Goal: Obtain resource: Download file/media

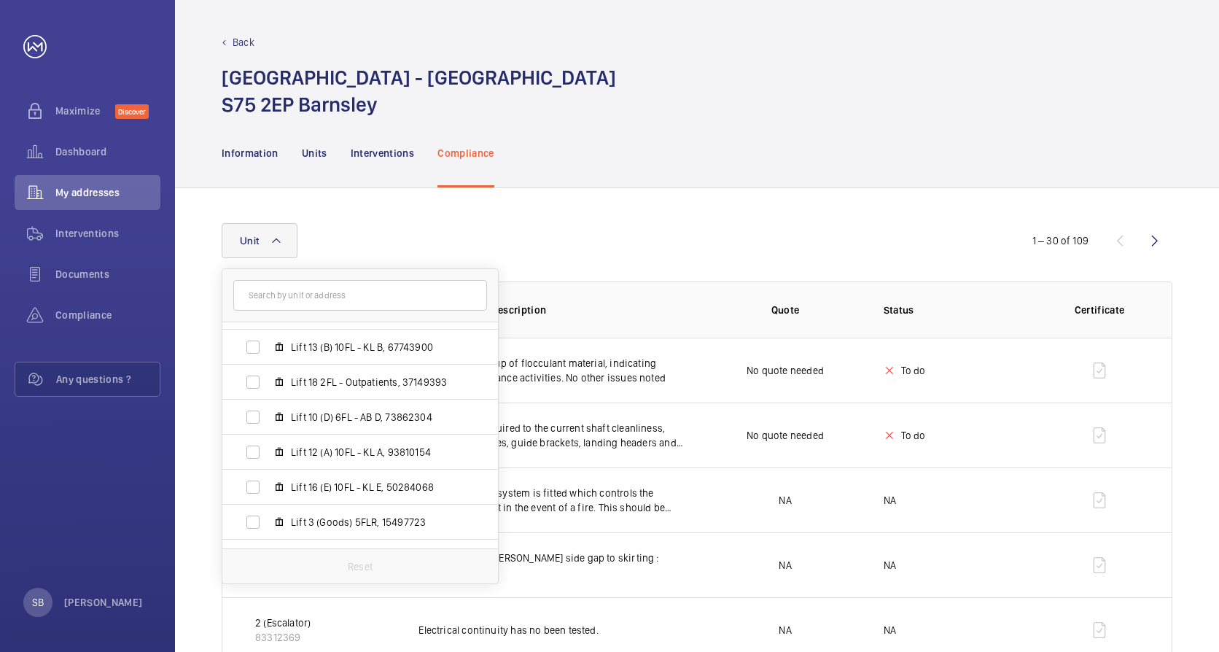
scroll to position [364, 0]
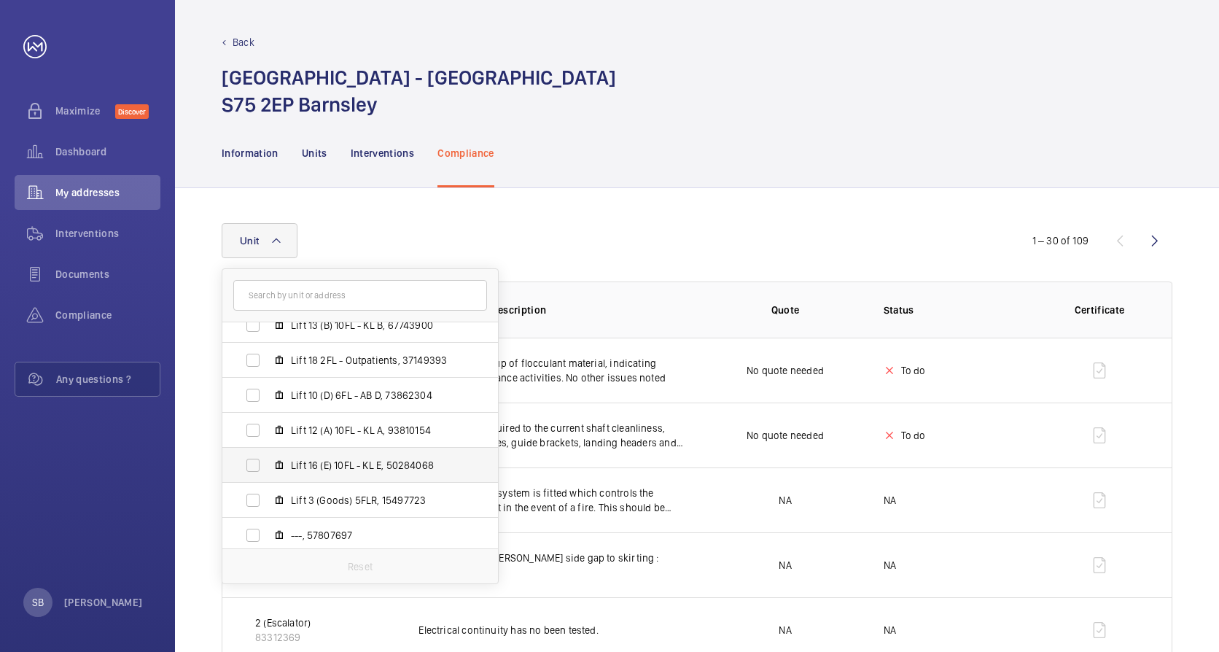
click at [256, 464] on label "Lift 16 (E) 10FL - KL E, 50284068" at bounding box center [348, 465] width 252 height 35
click at [256, 464] on input "Lift 16 (E) 10FL - KL E, 50284068" at bounding box center [252, 464] width 29 height 29
checkbox input "true"
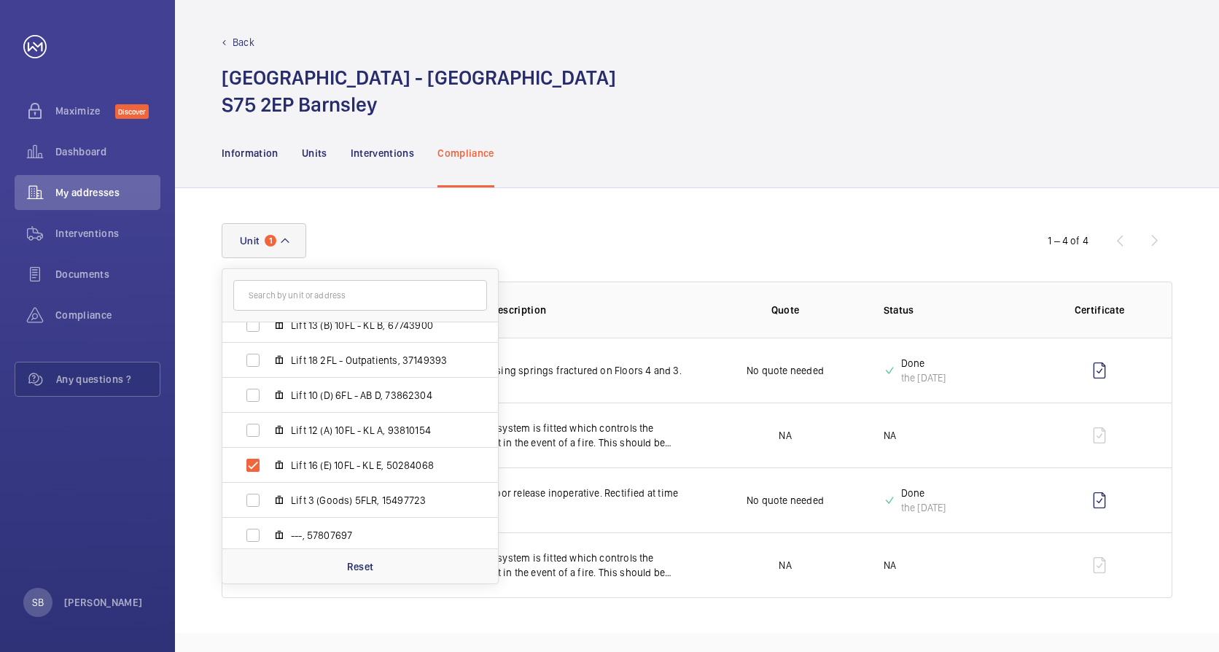
click at [608, 255] on div "Unit [GEOGRAPHIC_DATA] - [GEOGRAPHIC_DATA] BARNSLEY Lift 20 2FL - CSSD Dirty, 1…" at bounding box center [610, 240] width 776 height 35
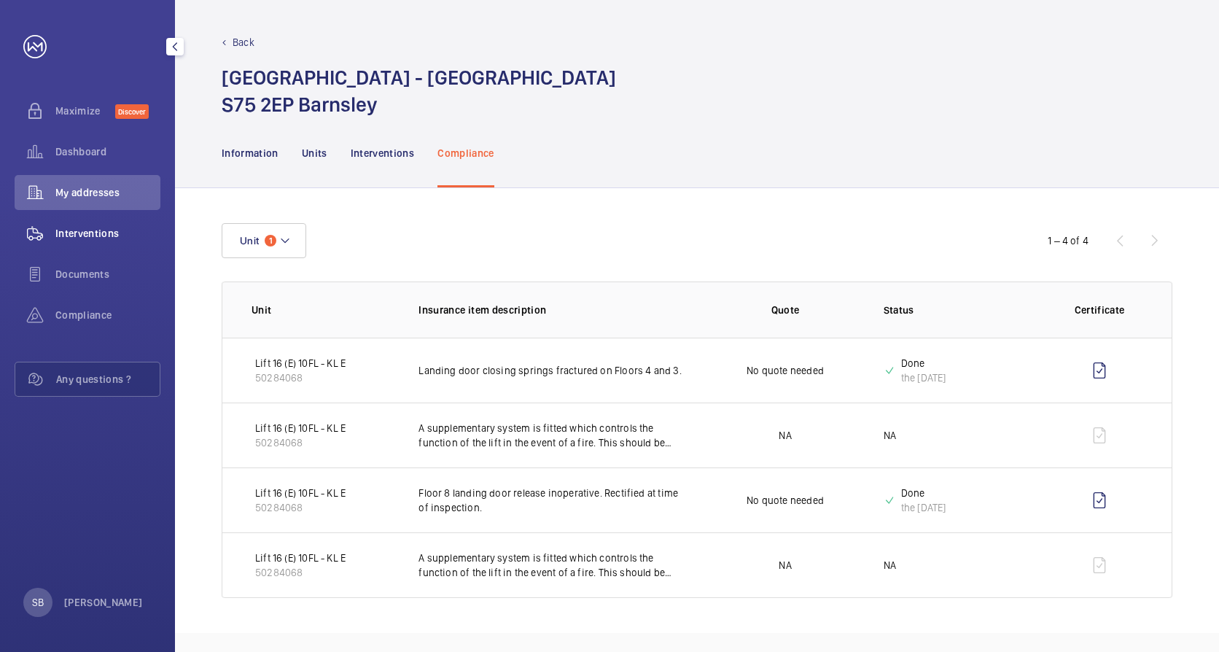
click at [84, 231] on span "Interventions" at bounding box center [107, 233] width 105 height 15
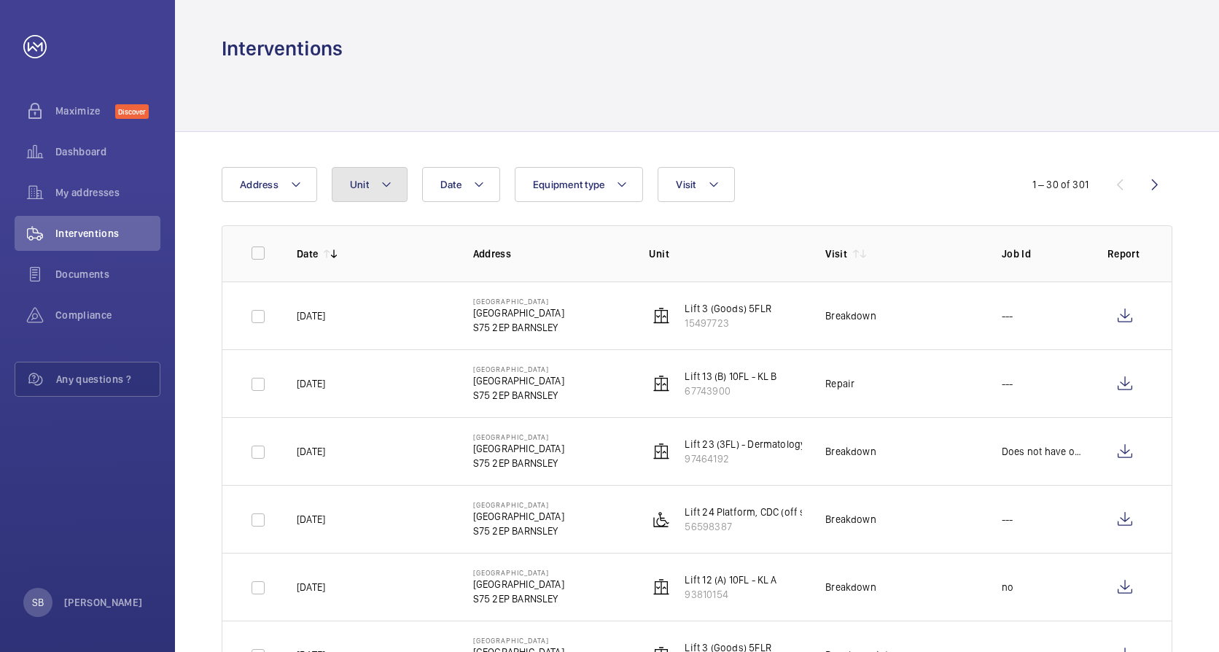
click at [367, 200] on button "Unit" at bounding box center [370, 184] width 76 height 35
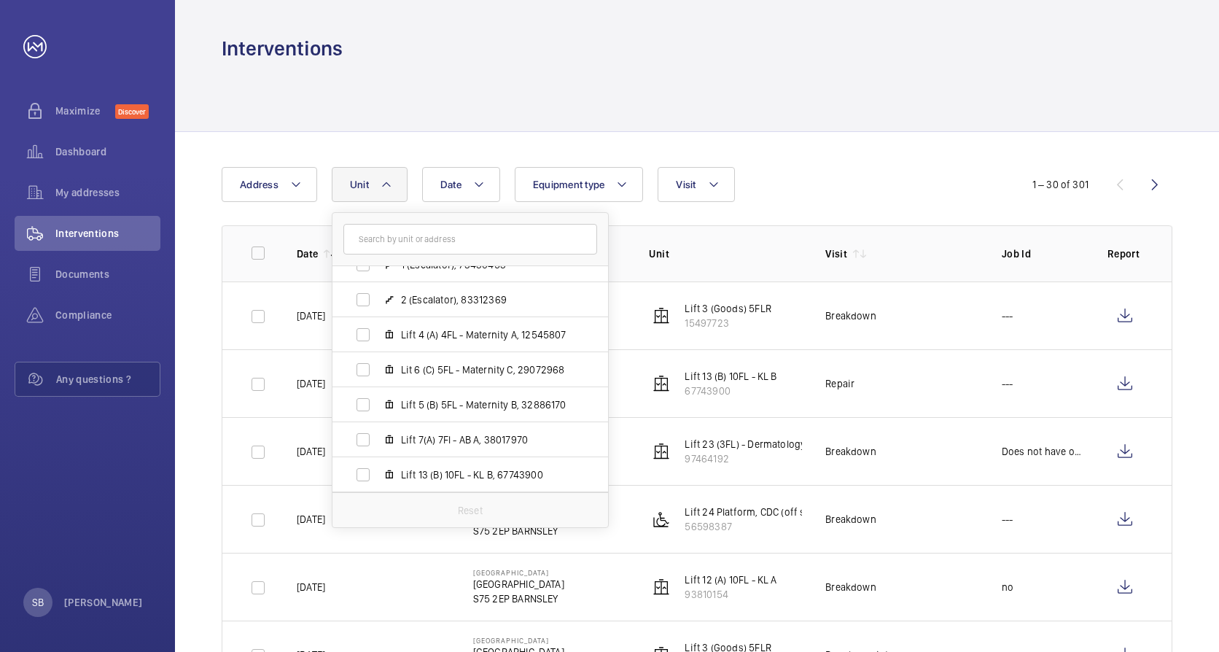
scroll to position [305, 0]
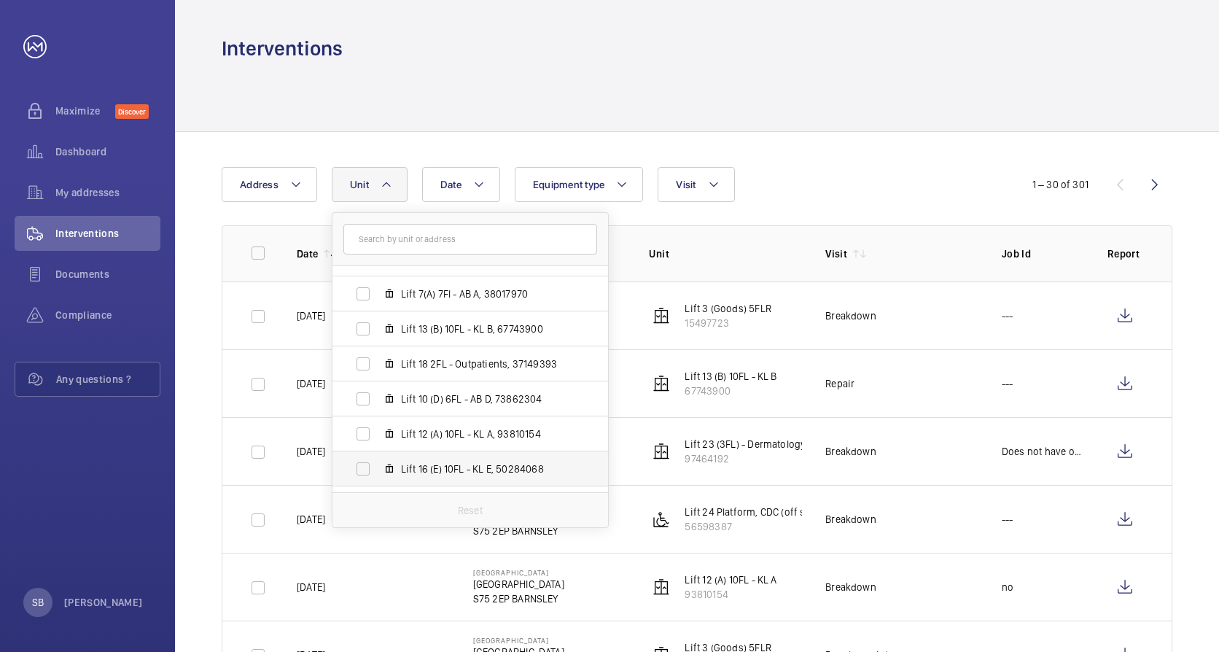
click at [359, 464] on label "Lift 16 (E) 10FL - KL E, 50284068" at bounding box center [458, 468] width 252 height 35
click at [359, 464] on input "Lift 16 (E) 10FL - KL E, 50284068" at bounding box center [362, 468] width 29 height 29
checkbox input "true"
click at [839, 197] on div "Date Address Unit [GEOGRAPHIC_DATA] - [GEOGRAPHIC_DATA] BARNSLEY Lift 20 2FL - …" at bounding box center [610, 184] width 776 height 35
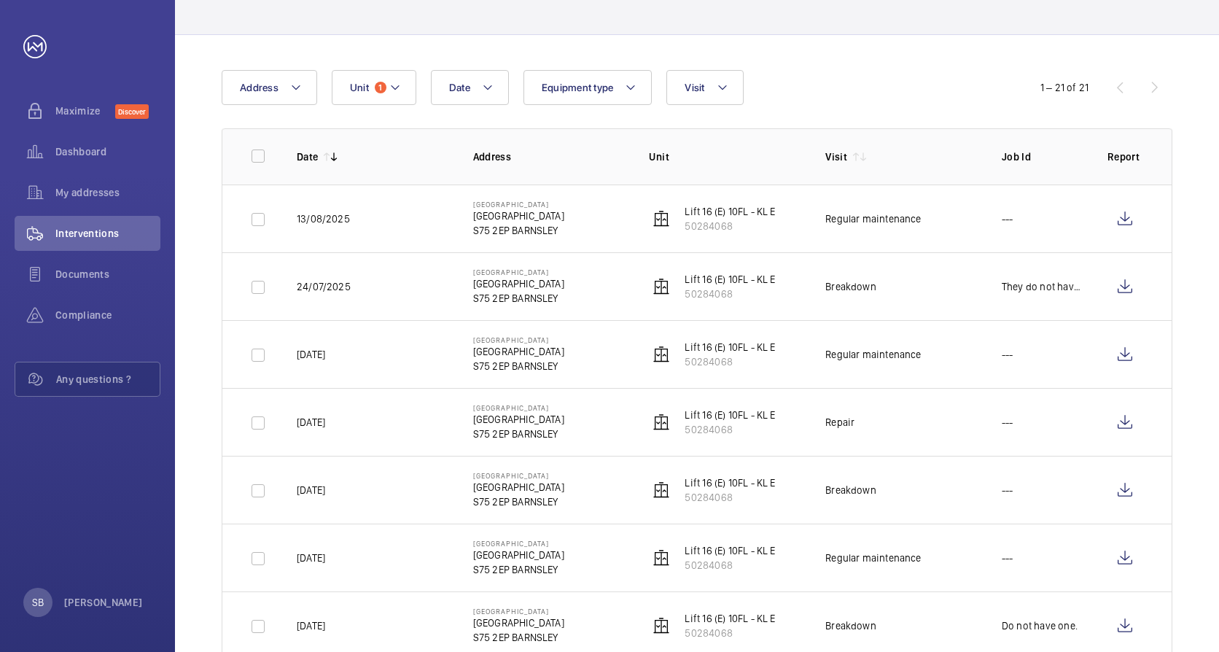
scroll to position [73, 0]
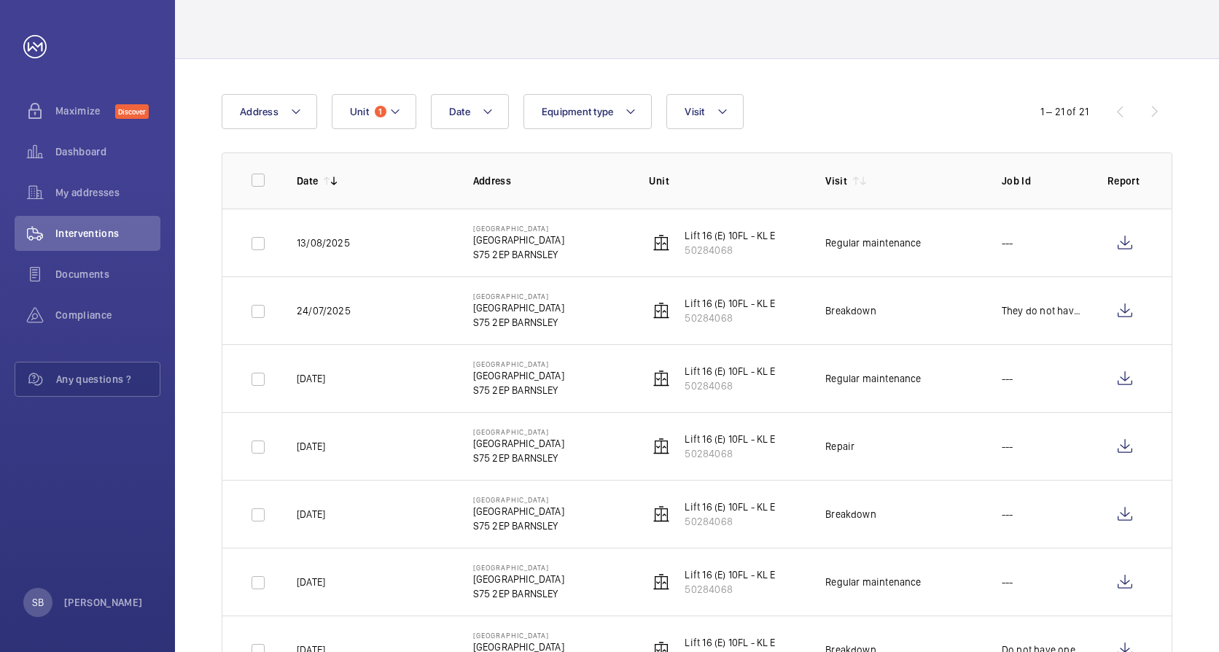
click at [338, 184] on mat-icon at bounding box center [334, 181] width 12 height 12
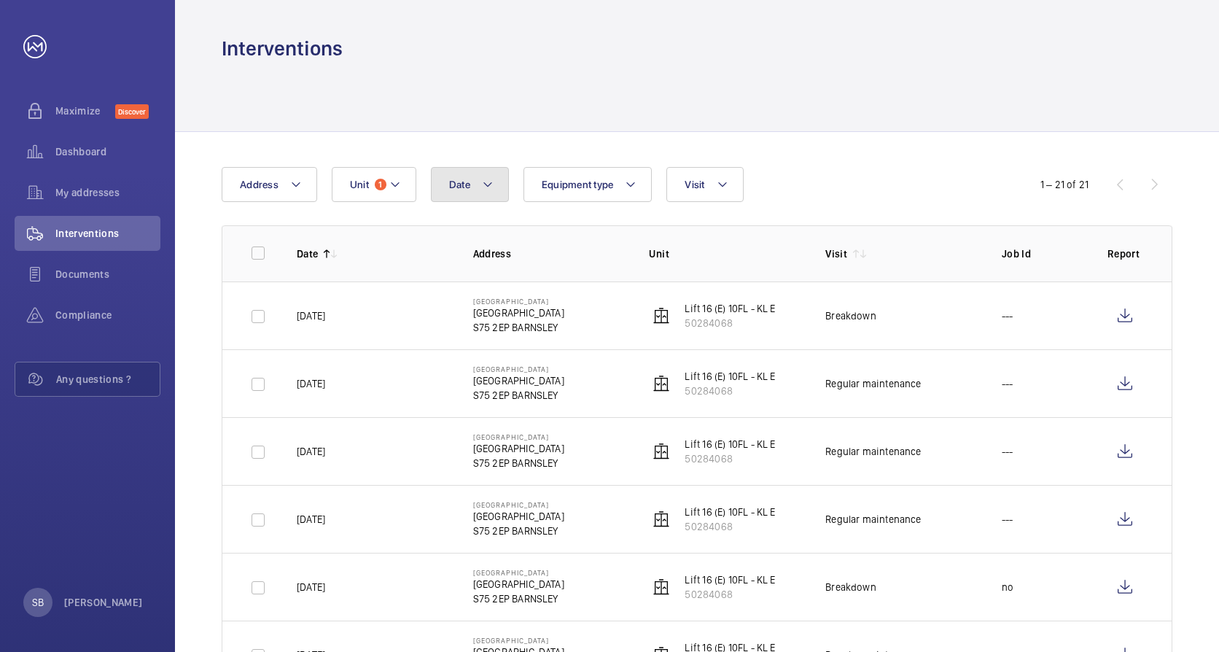
click at [480, 184] on button "Date" at bounding box center [470, 184] width 78 height 35
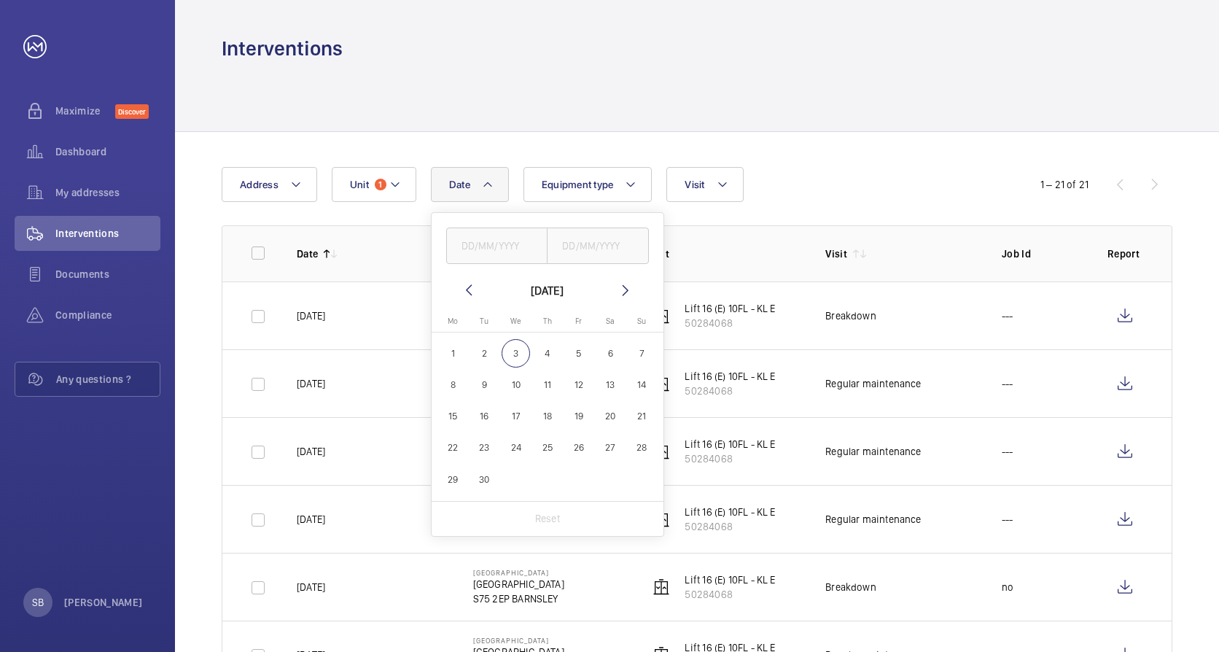
click at [472, 283] on mat-icon at bounding box center [468, 289] width 17 height 17
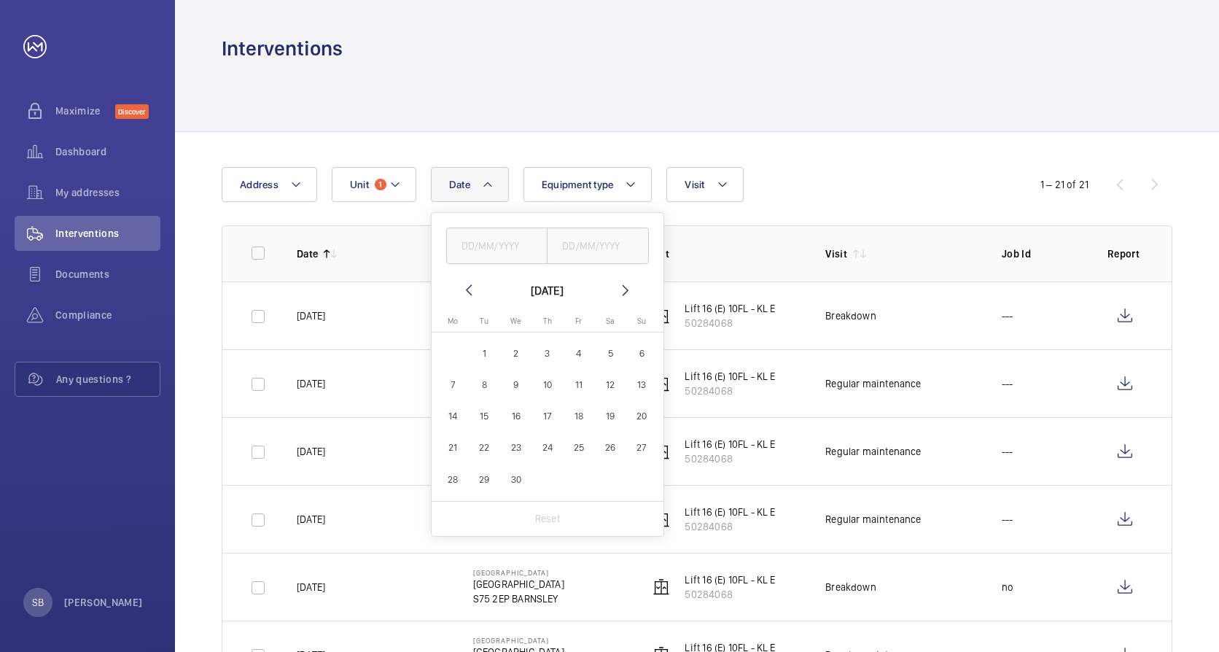
click at [472, 283] on mat-icon at bounding box center [468, 289] width 17 height 17
click at [488, 510] on span "31" at bounding box center [484, 510] width 28 height 28
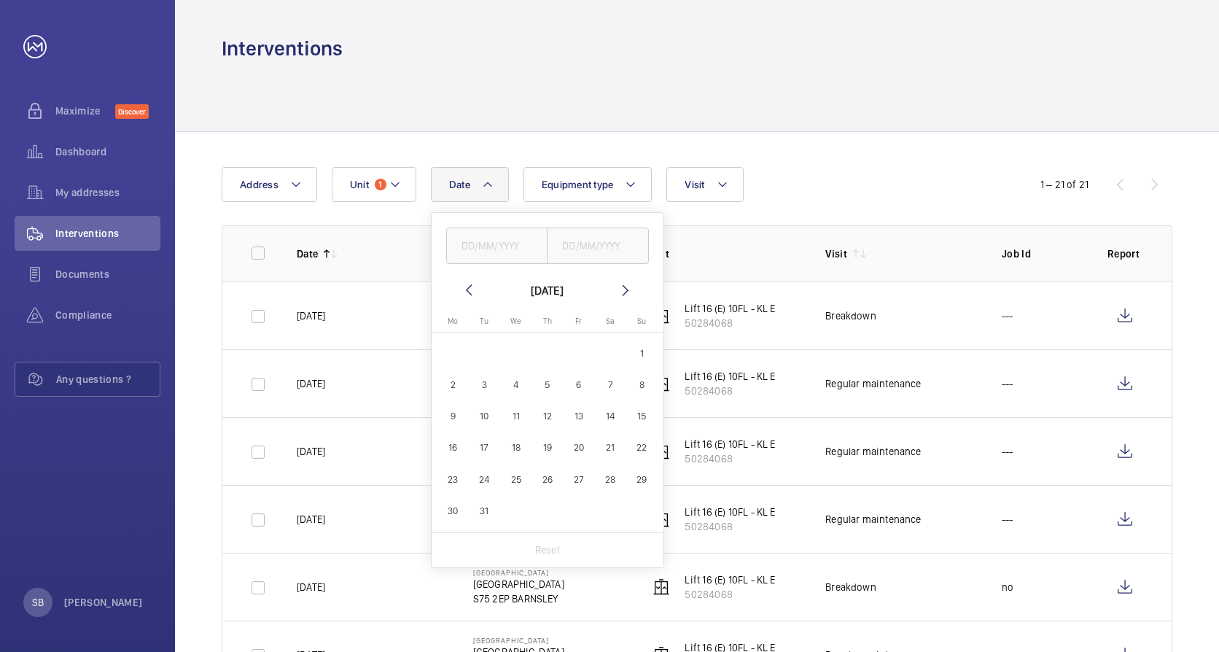
type input "[DATE]"
click at [488, 510] on span "31" at bounding box center [484, 510] width 28 height 28
click at [601, 241] on input "text" at bounding box center [598, 245] width 102 height 36
type input "[DATE]"
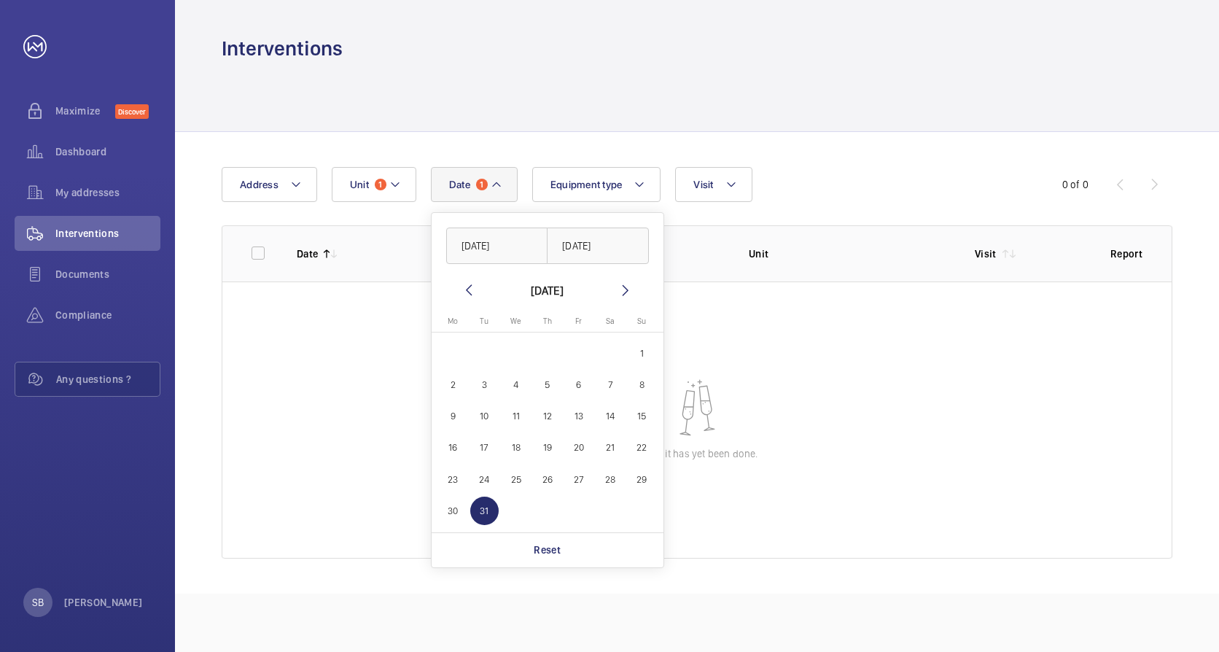
click at [464, 288] on mat-icon at bounding box center [468, 289] width 17 height 17
click at [467, 287] on mat-icon at bounding box center [468, 289] width 17 height 17
click at [624, 293] on mat-icon at bounding box center [625, 289] width 17 height 17
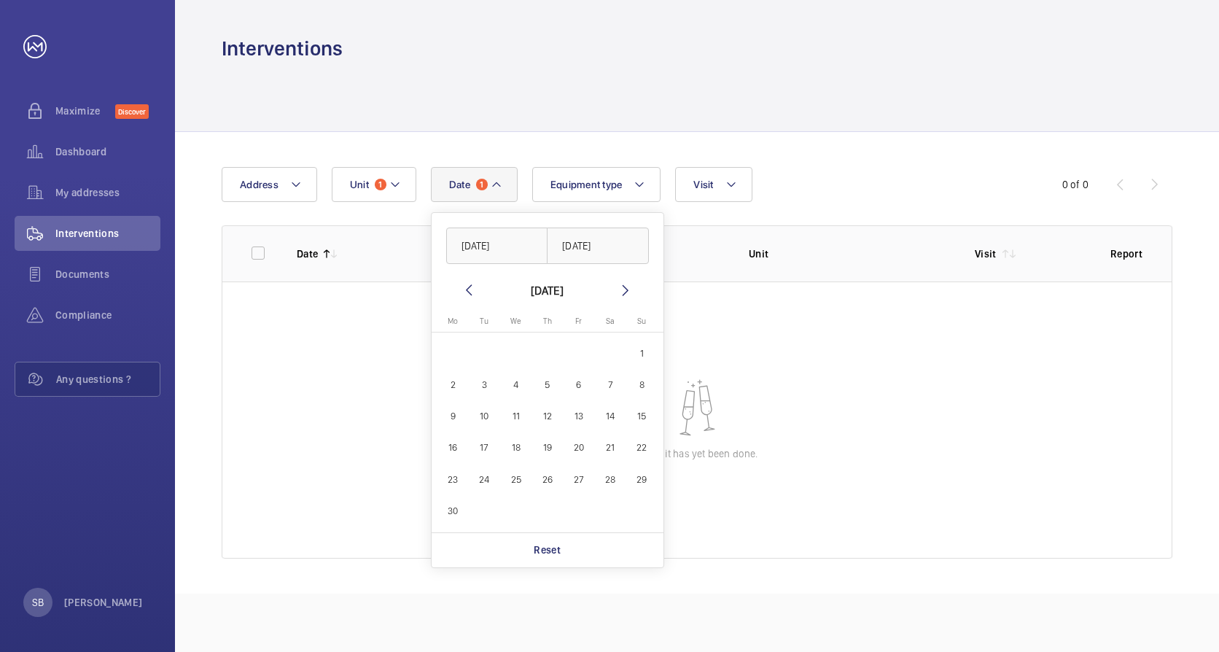
click at [624, 293] on mat-icon at bounding box center [625, 289] width 17 height 17
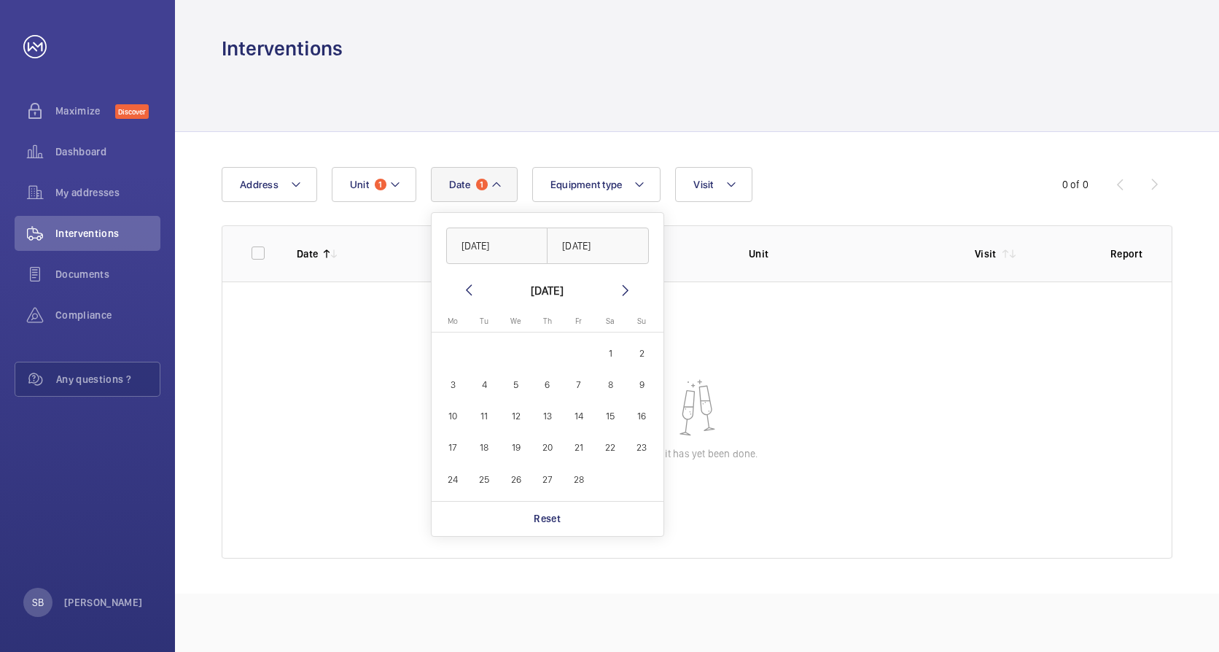
click at [624, 293] on mat-icon at bounding box center [625, 289] width 17 height 17
click at [613, 482] on span "31" at bounding box center [610, 479] width 28 height 28
type input "[DATE]"
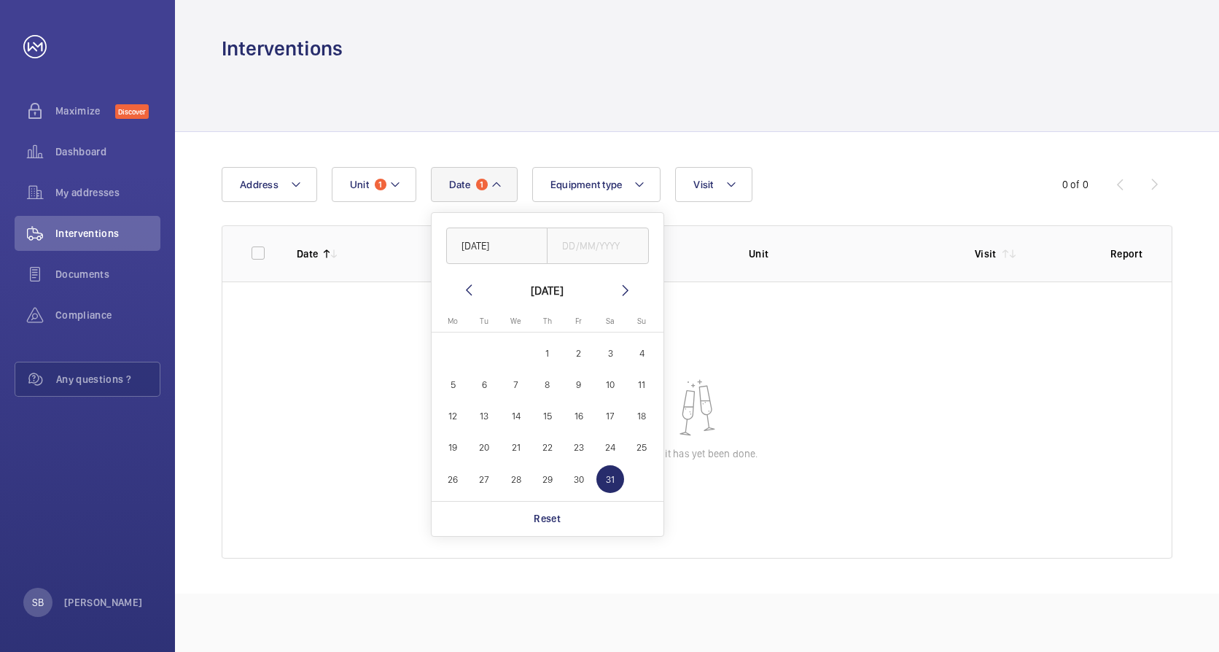
click at [613, 482] on span "31" at bounding box center [610, 479] width 28 height 28
type input "[DATE]"
click at [582, 377] on span "9" at bounding box center [578, 384] width 28 height 28
type input "[DATE]"
click at [582, 377] on span "9" at bounding box center [578, 384] width 28 height 28
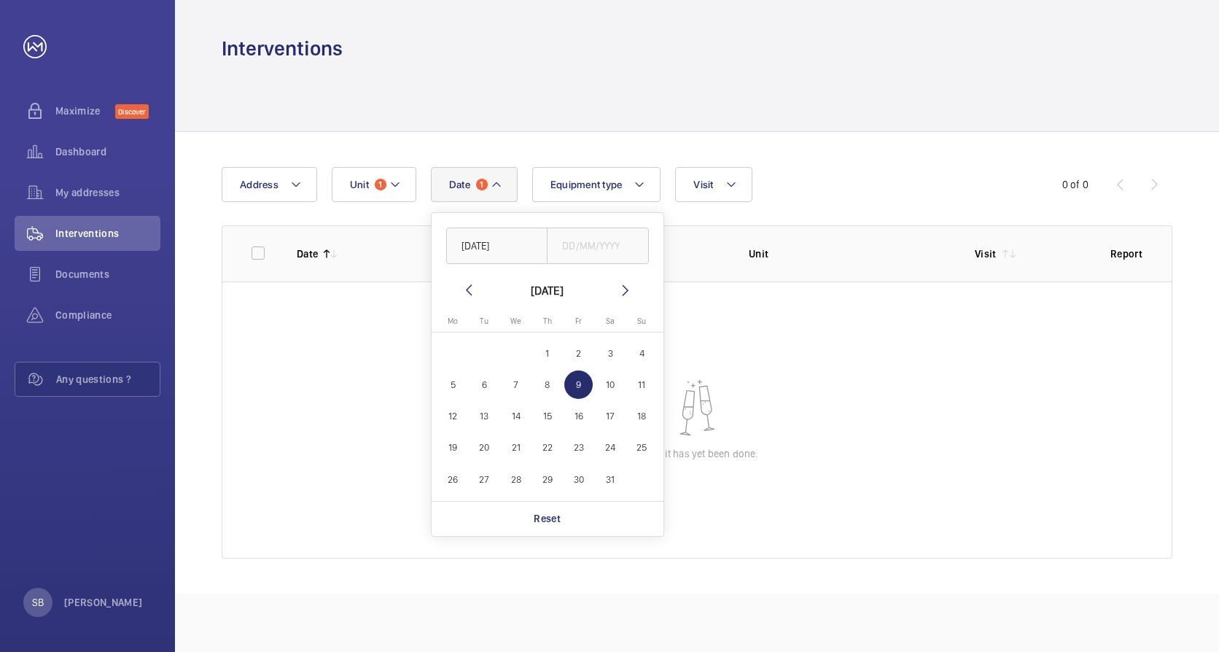
type input "[DATE]"
click at [467, 246] on input "[DATE]" at bounding box center [497, 245] width 102 height 36
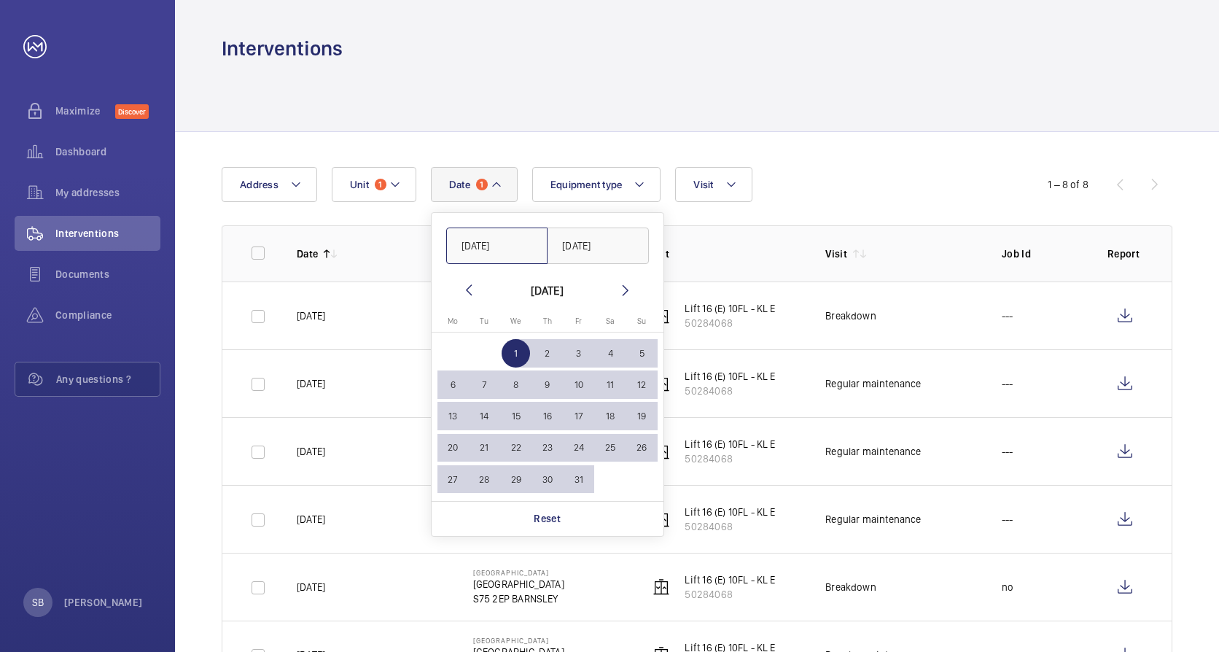
type input "[DATE]"
click at [867, 179] on div "Date 1 [DATE] [DATE] [DATE] [DATE] Mo [DATE] Tu [DATE] We [DATE] Th [DATE] Fr […" at bounding box center [610, 184] width 776 height 35
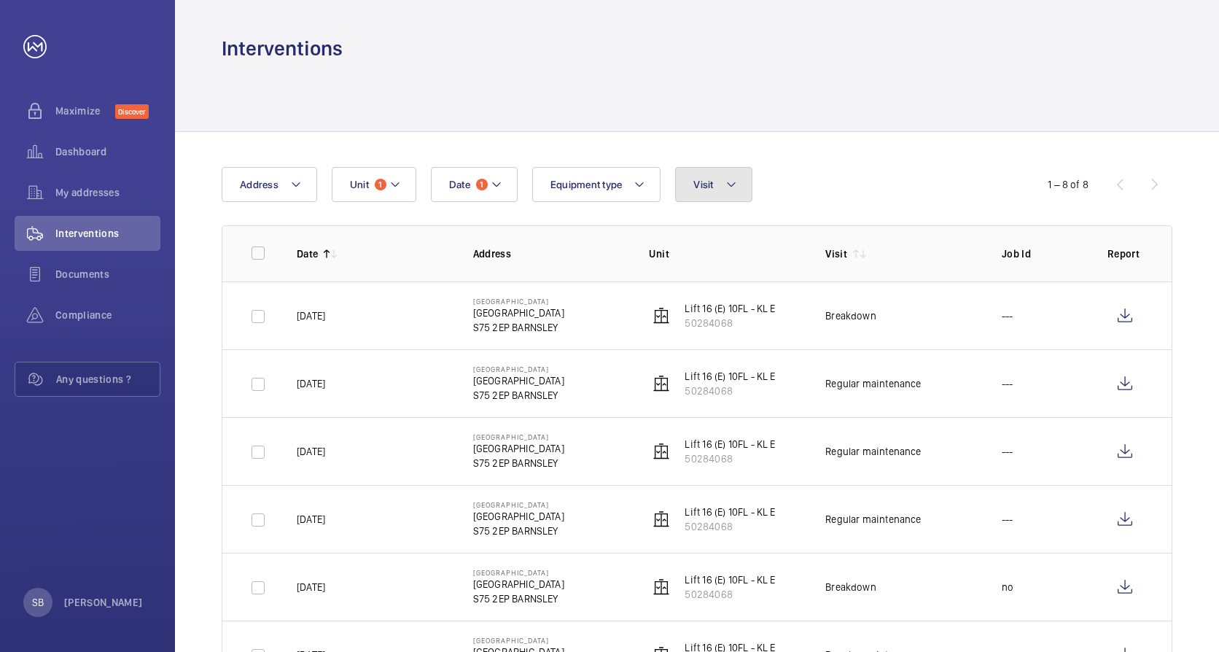
click at [712, 184] on span "Visit" at bounding box center [703, 185] width 20 height 12
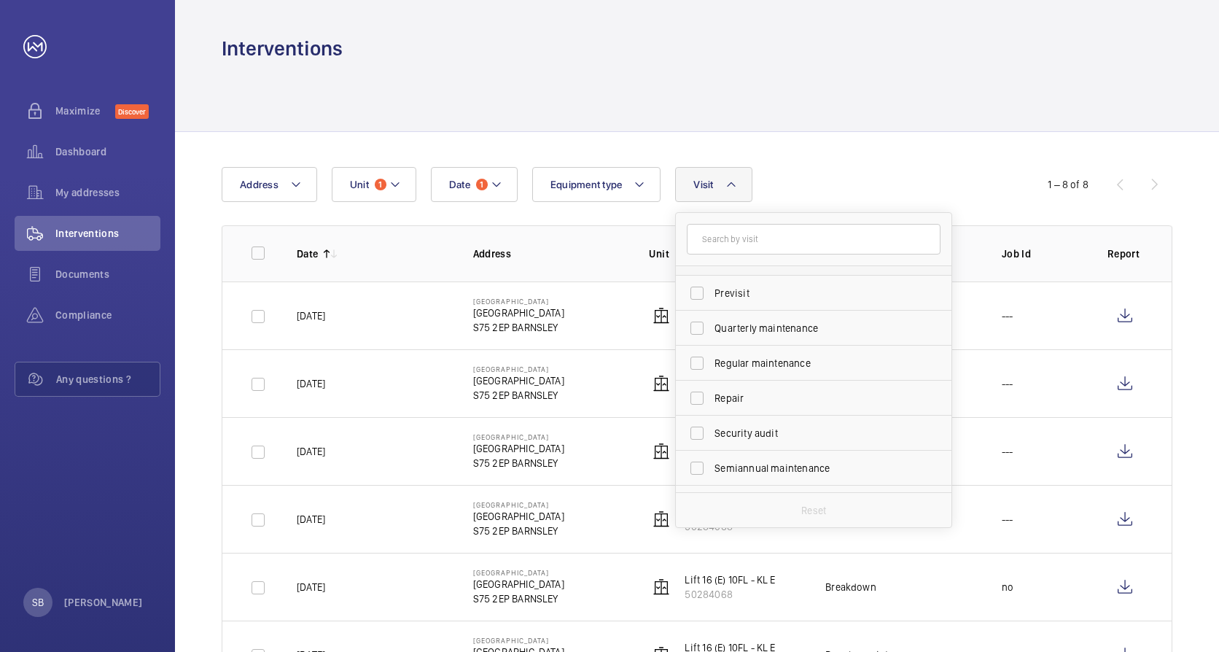
scroll to position [219, 0]
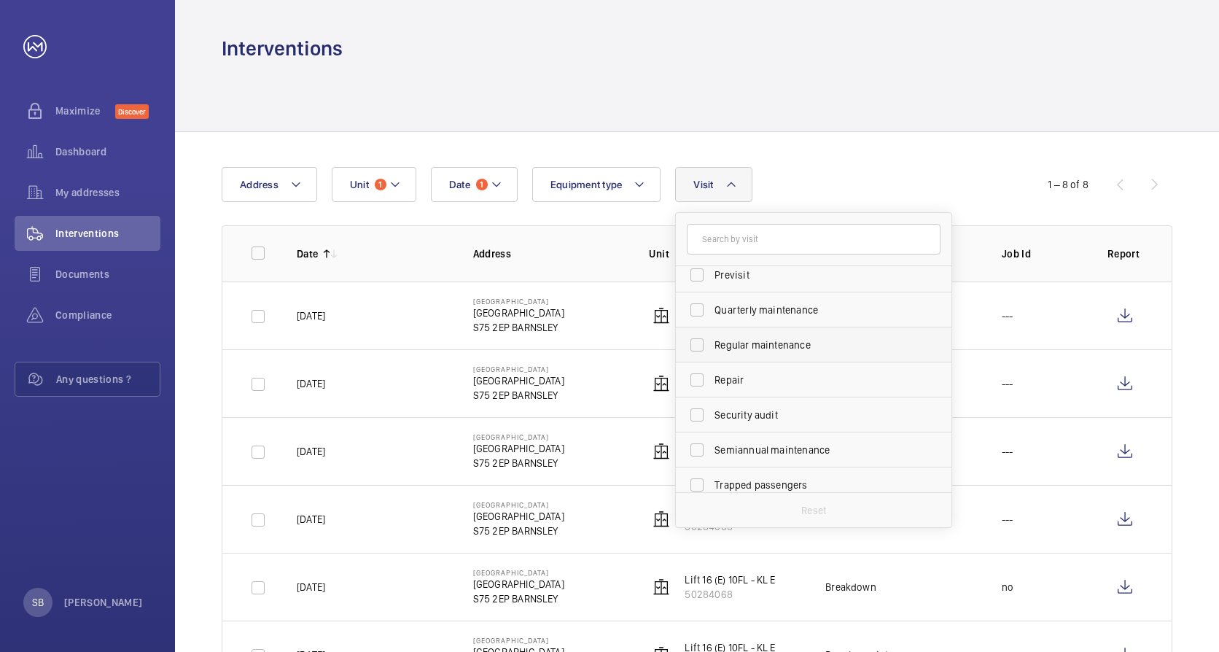
click at [781, 353] on label "Regular maintenance" at bounding box center [803, 344] width 254 height 35
click at [711, 353] on input "Regular maintenance" at bounding box center [696, 344] width 29 height 29
checkbox input "true"
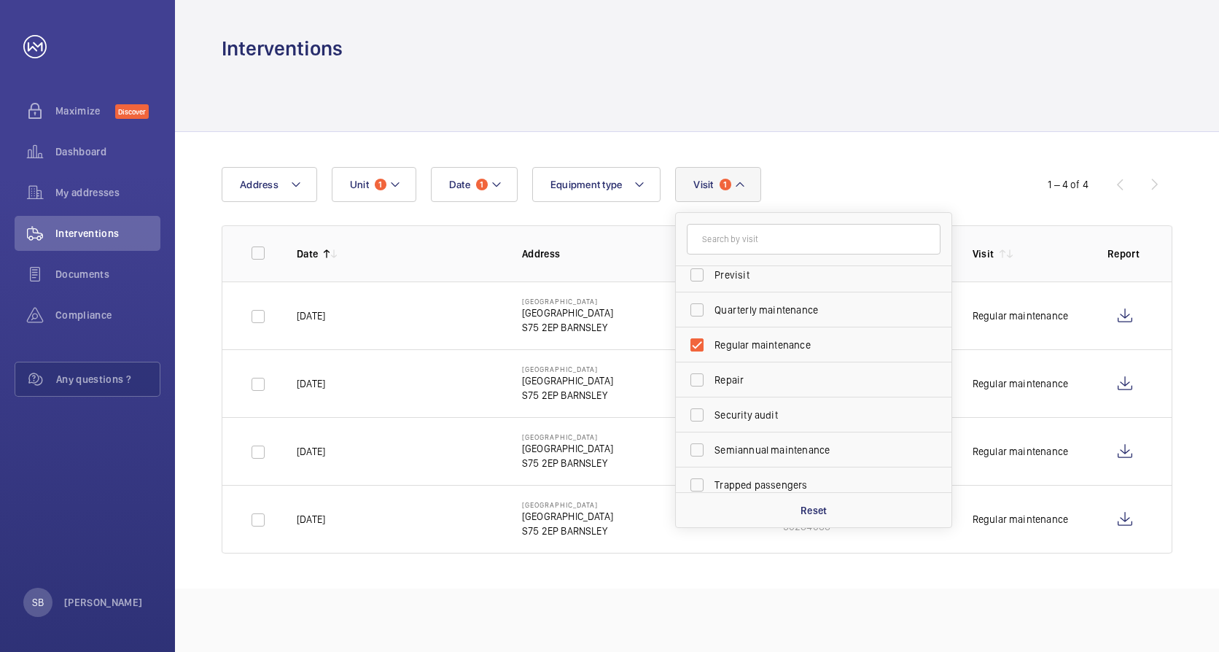
click at [953, 157] on div "Date 1 Address Unit 1 Equipment type Visit 1 Annual maintenance Breakdown Clien…" at bounding box center [697, 360] width 1044 height 456
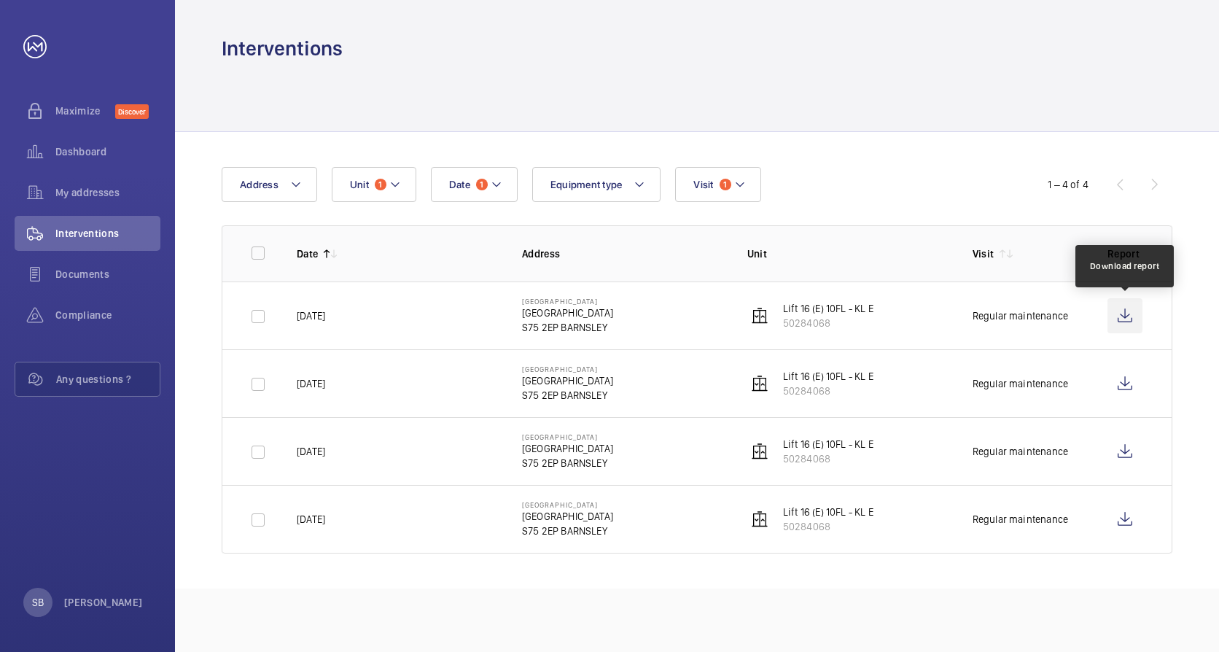
click at [1117, 317] on wm-front-icon-button at bounding box center [1124, 315] width 35 height 35
click at [257, 379] on input "checkbox" at bounding box center [257, 384] width 29 height 29
checkbox input "true"
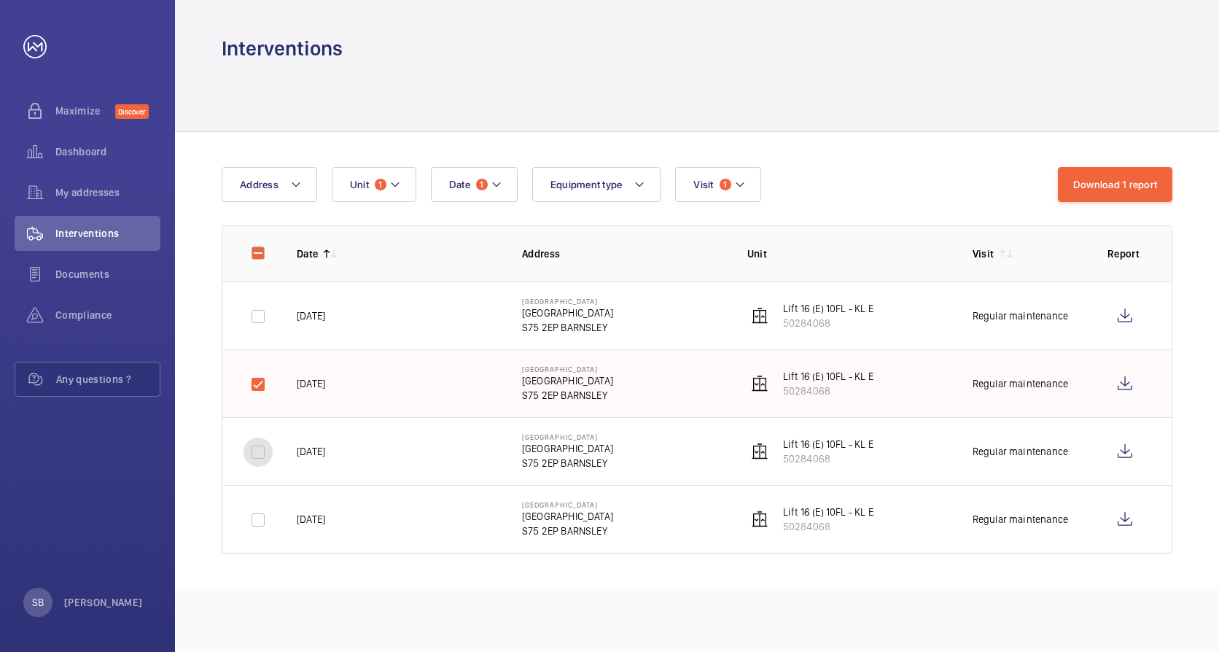
click at [264, 455] on input "checkbox" at bounding box center [257, 451] width 29 height 29
click at [260, 456] on input "checkbox" at bounding box center [257, 451] width 29 height 29
checkbox input "false"
click at [256, 520] on input "checkbox" at bounding box center [257, 519] width 29 height 29
checkbox input "true"
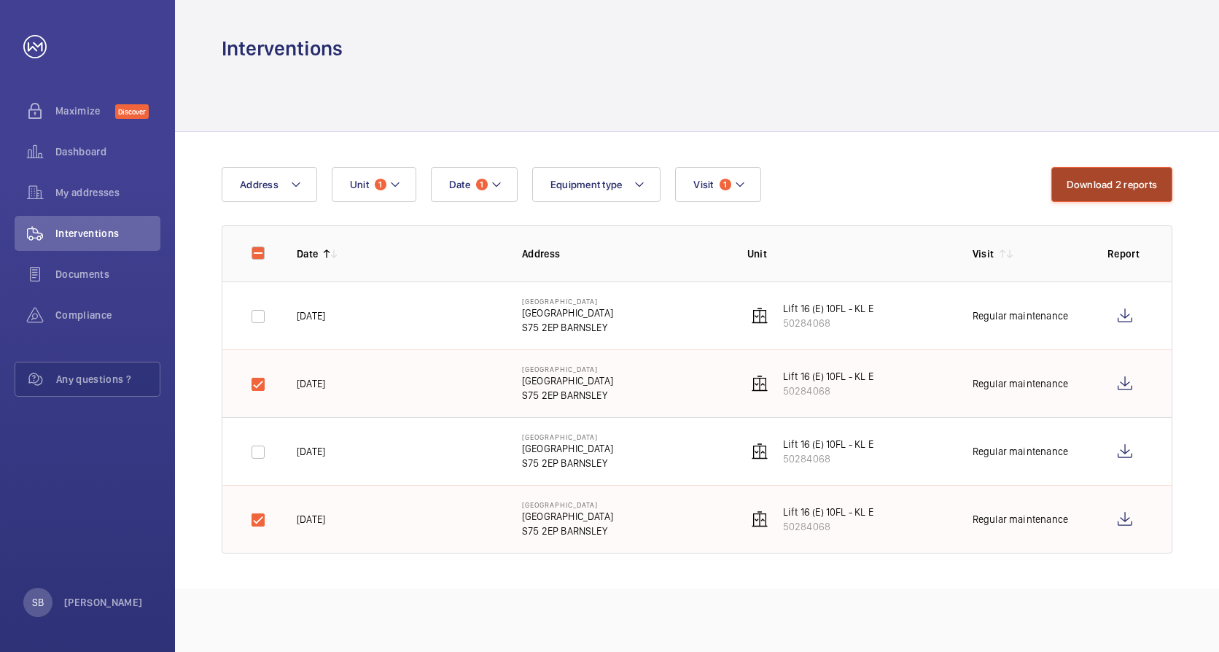
click at [1091, 188] on button "Download 2 reports" at bounding box center [1112, 184] width 122 height 35
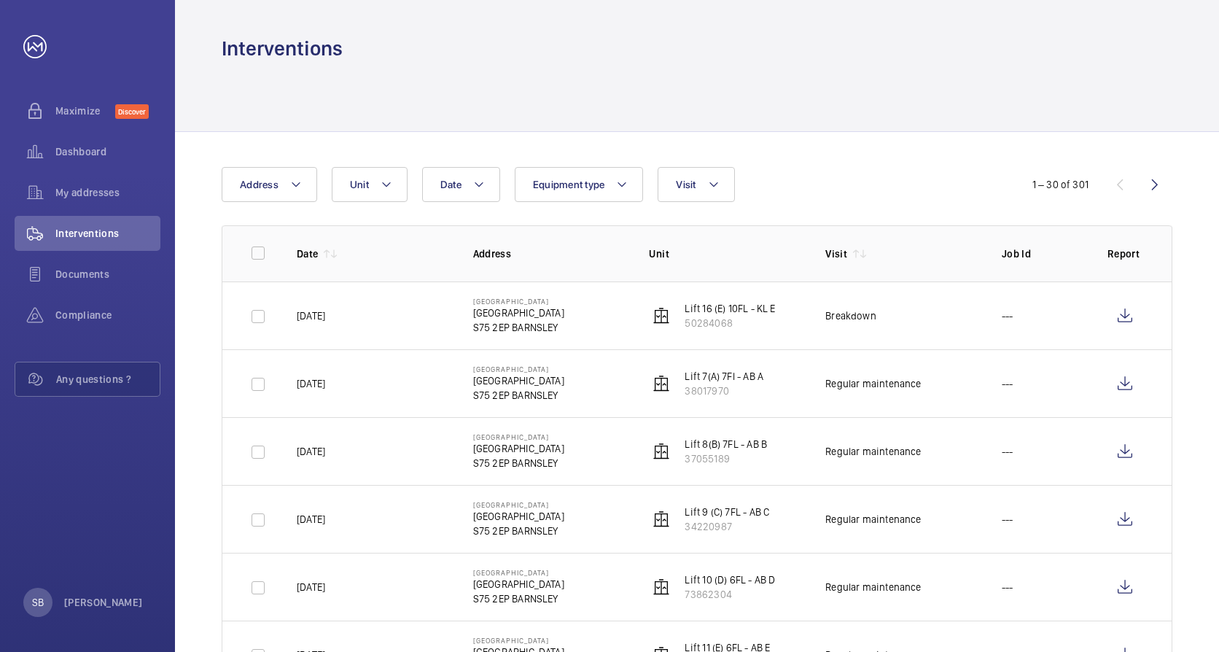
click at [642, 101] on div at bounding box center [697, 96] width 951 height 69
click at [706, 189] on button "Visit" at bounding box center [696, 184] width 77 height 35
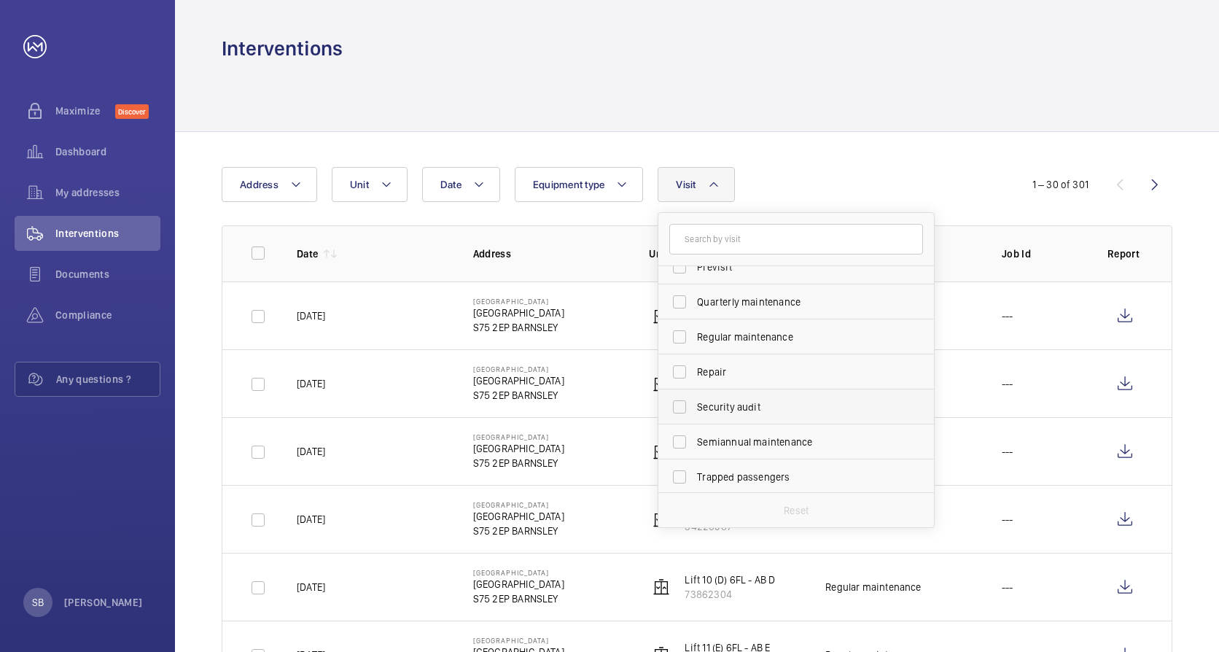
scroll to position [229, 0]
click at [729, 333] on span "Regular maintenance" at bounding box center [797, 334] width 200 height 15
click at [694, 333] on input "Regular maintenance" at bounding box center [679, 334] width 29 height 29
checkbox input "true"
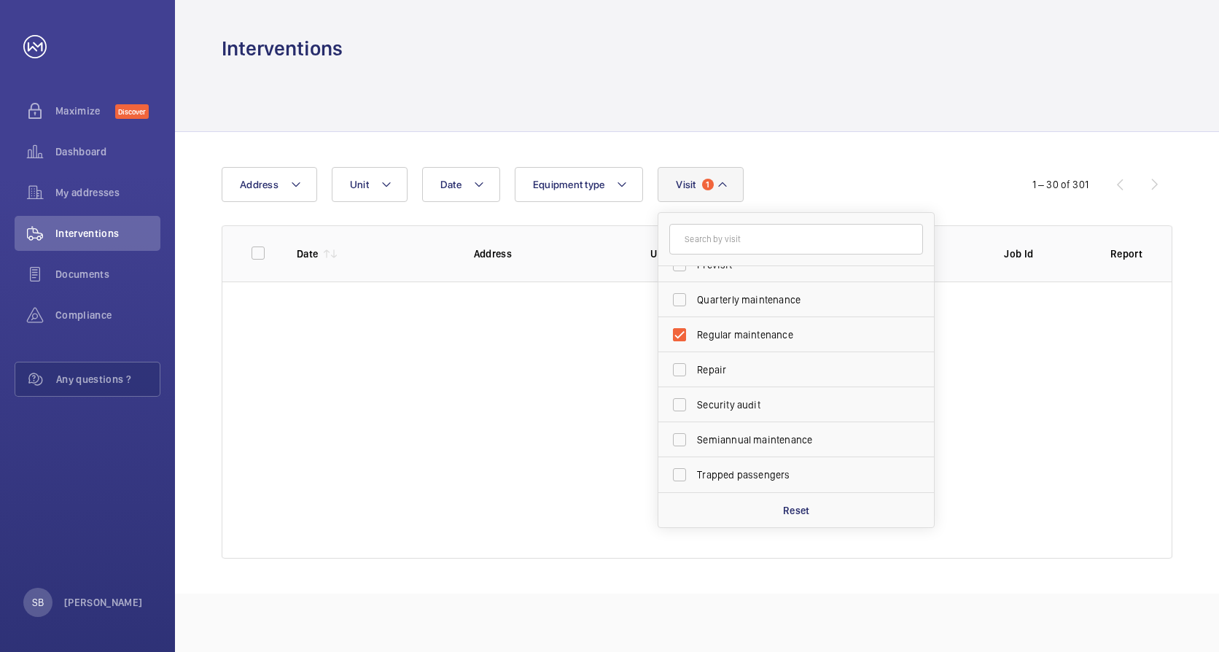
click at [797, 168] on div "Date Address Unit Equipment type Visit 1 Annual maintenance Breakdown Client me…" at bounding box center [610, 184] width 776 height 35
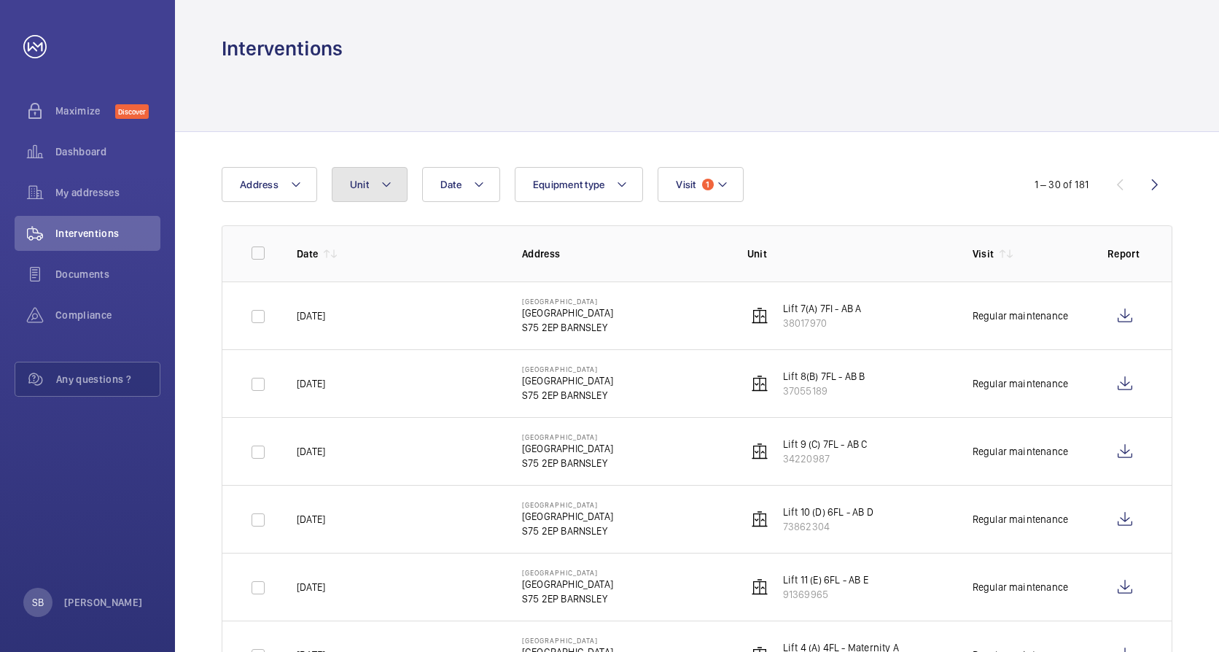
click at [391, 182] on button "Unit" at bounding box center [370, 184] width 76 height 35
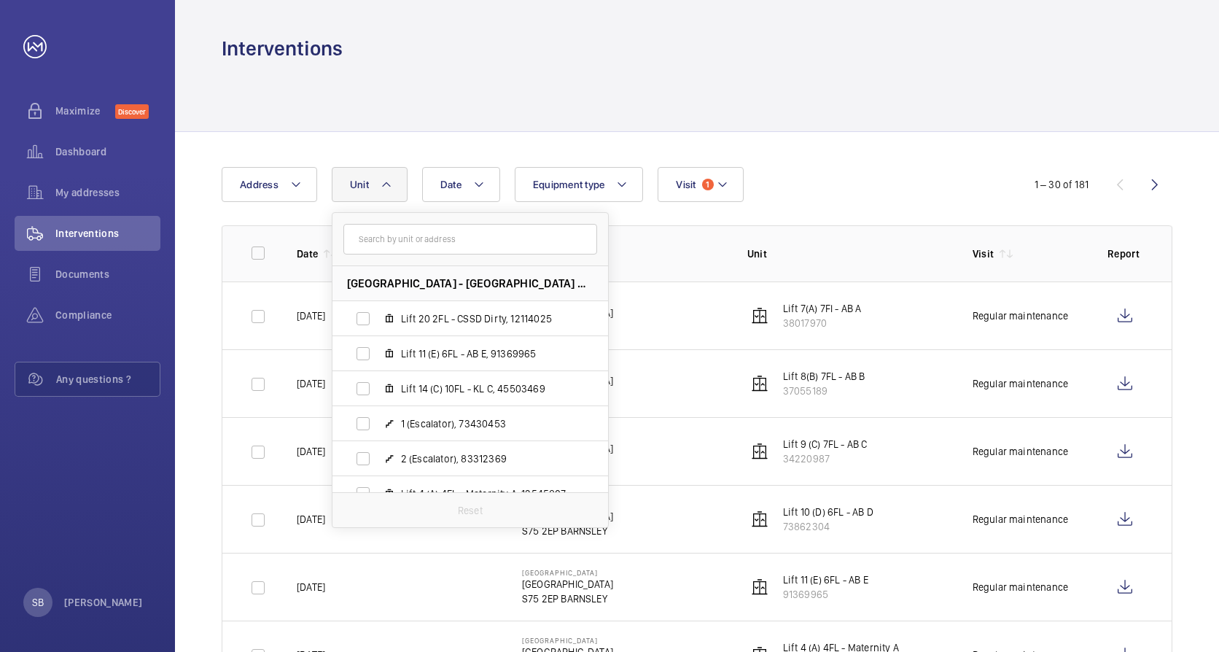
click at [377, 186] on button "Unit" at bounding box center [370, 184] width 76 height 35
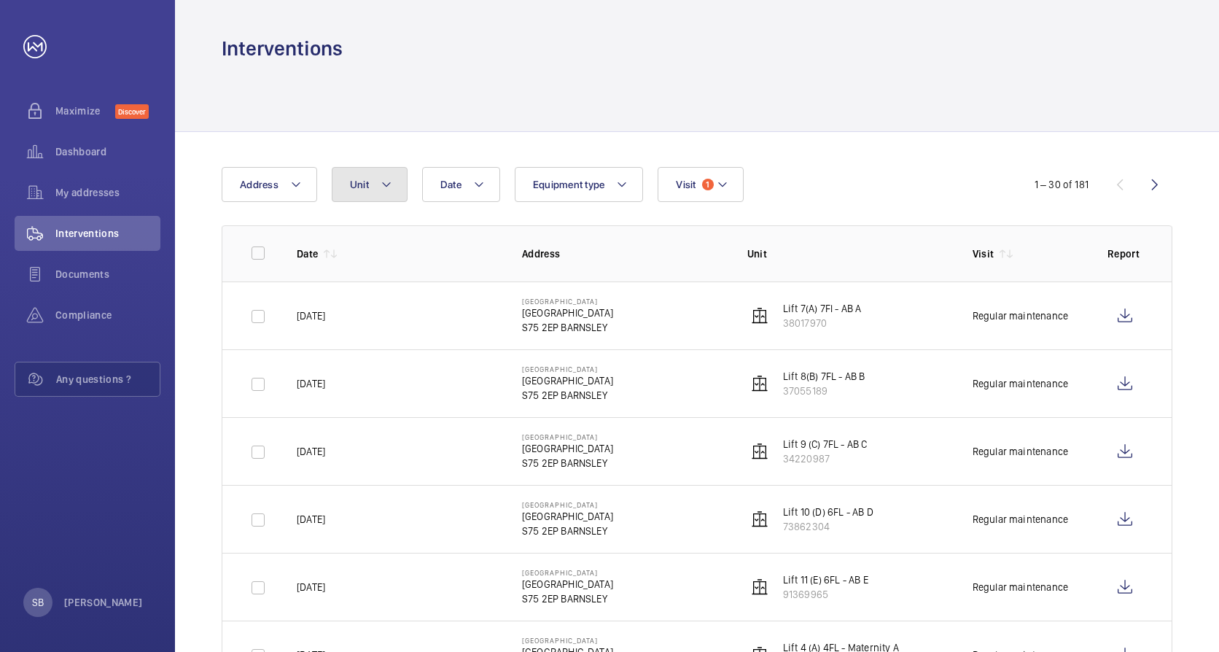
click at [389, 192] on button "Unit" at bounding box center [370, 184] width 76 height 35
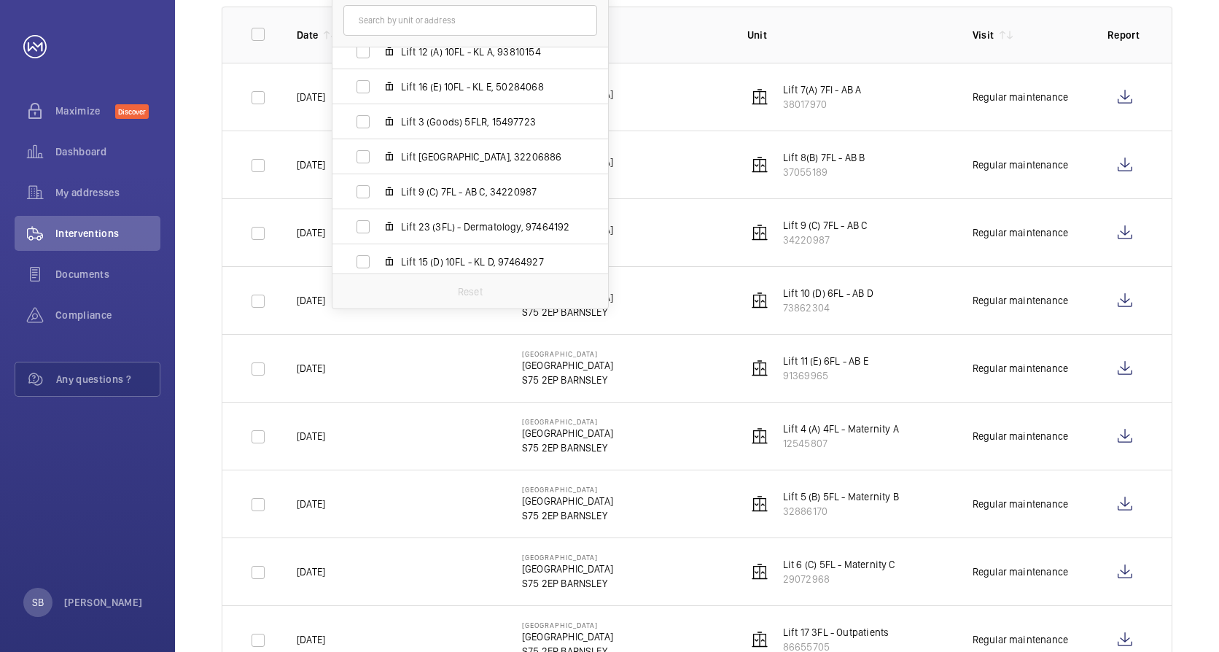
scroll to position [395, 0]
click at [477, 155] on span "Lift 16 (E) 10FL - KL E, 50284068" at bounding box center [485, 159] width 169 height 15
click at [378, 155] on input "Lift 16 (E) 10FL - KL E, 50284068" at bounding box center [362, 159] width 29 height 29
click at [364, 155] on label "Lift 16 (E) 10FL - KL E, 50284068" at bounding box center [458, 159] width 252 height 35
click at [364, 155] on input "Lift 16 (E) 10FL - KL E, 50284068" at bounding box center [362, 159] width 29 height 29
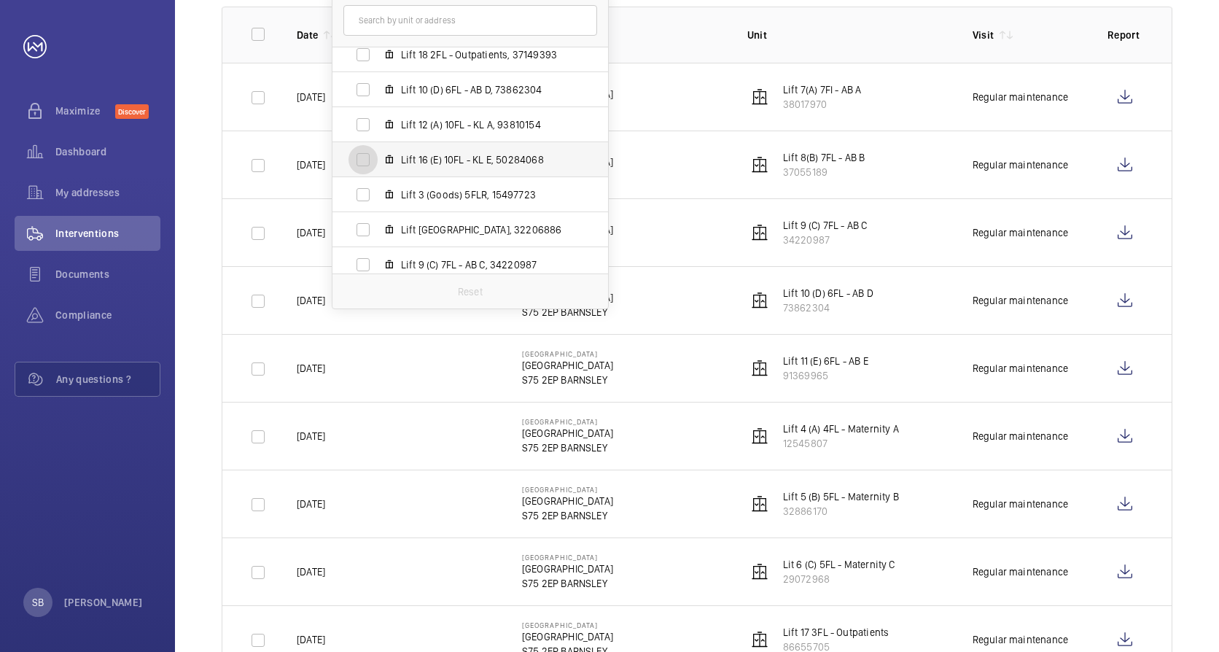
checkbox input "false"
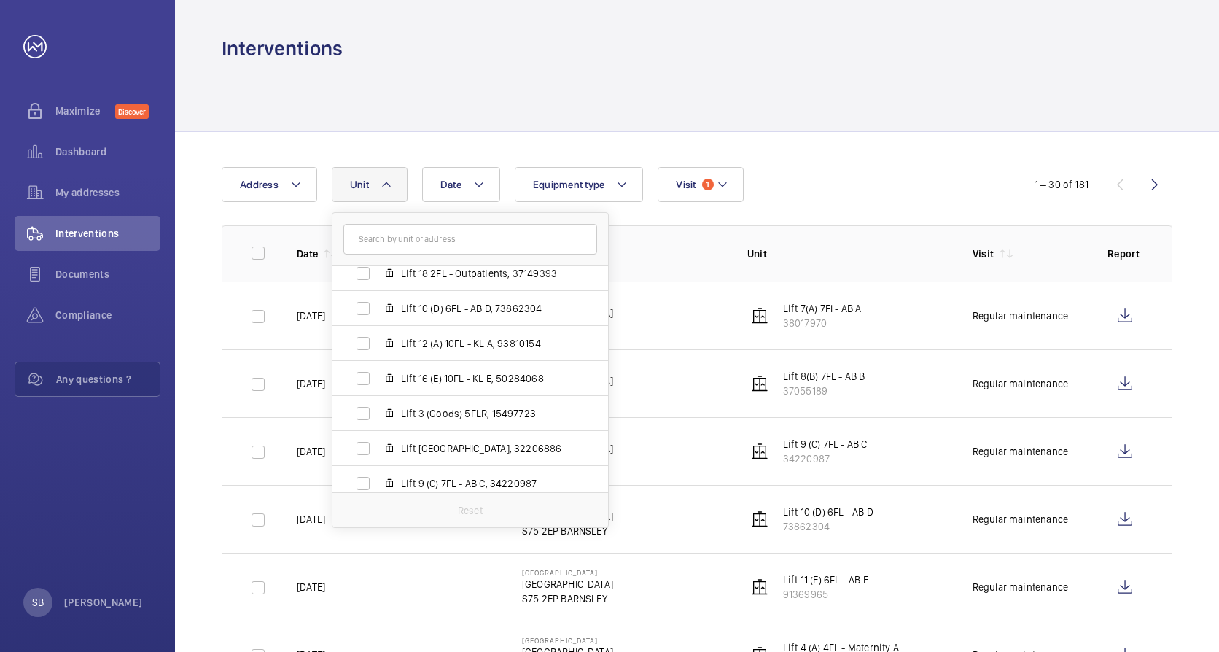
click at [831, 109] on div at bounding box center [697, 96] width 951 height 69
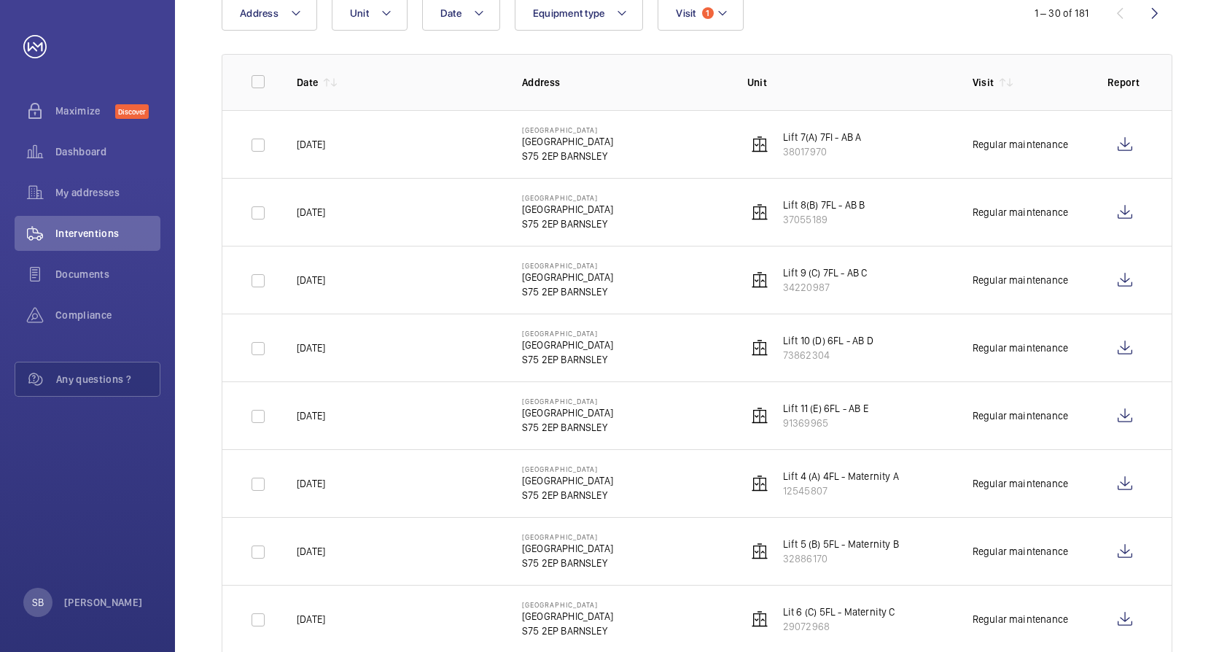
scroll to position [146, 0]
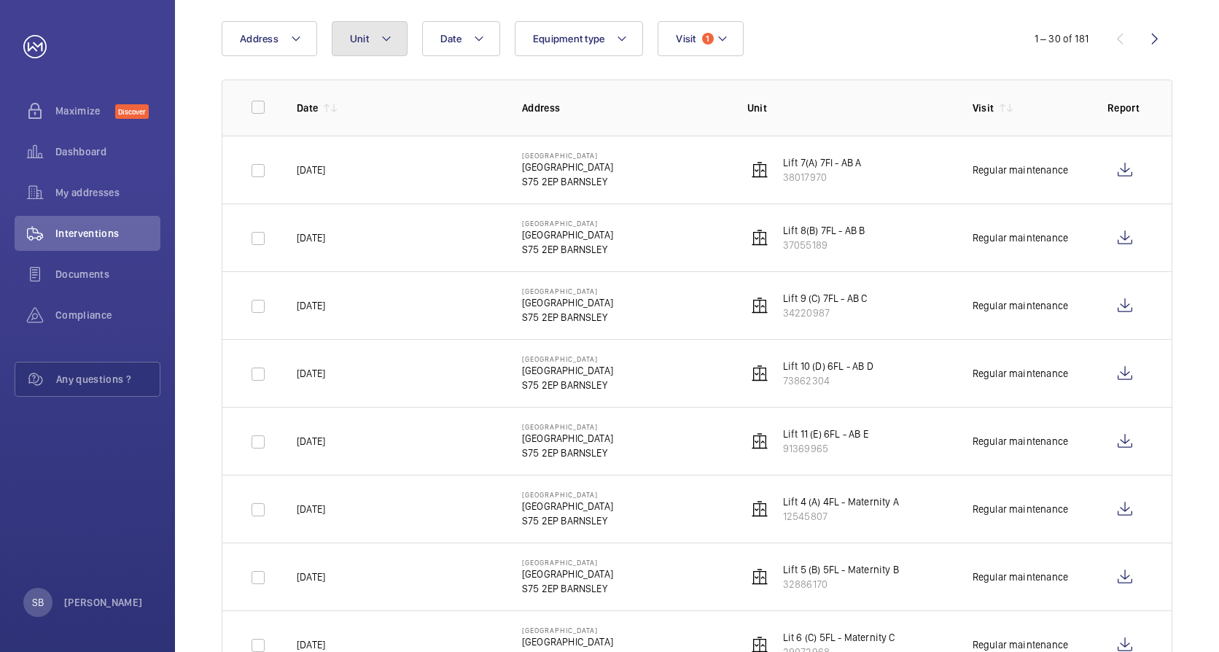
click at [387, 31] on mat-icon at bounding box center [387, 38] width 12 height 17
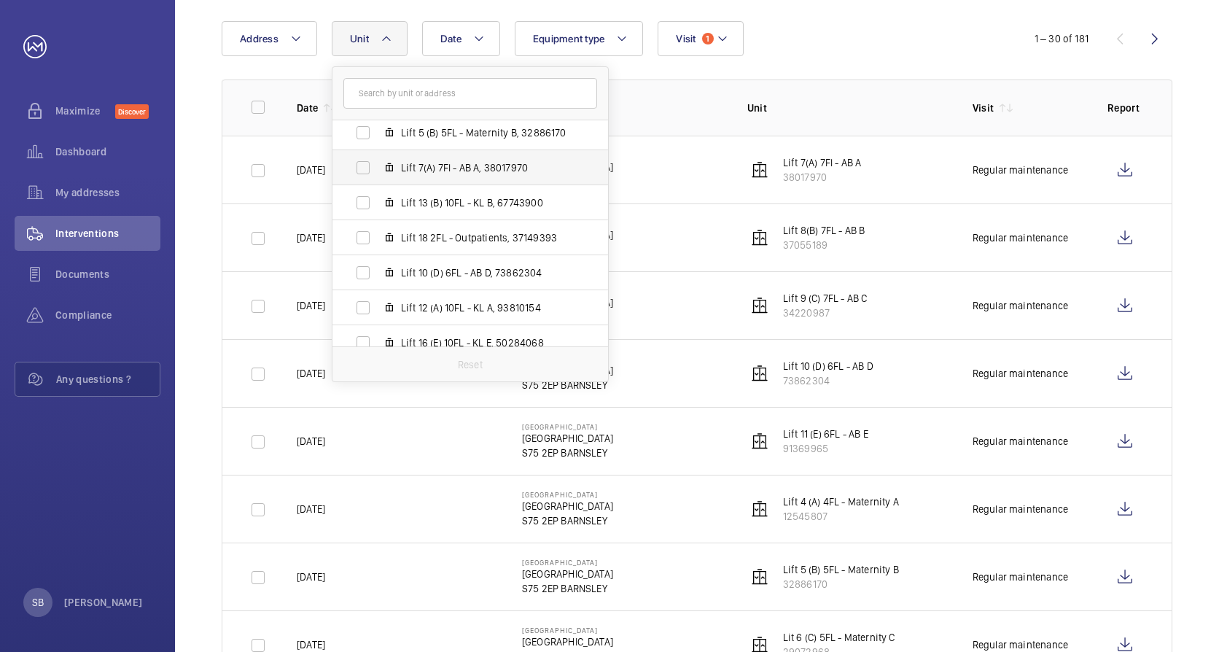
scroll to position [292, 0]
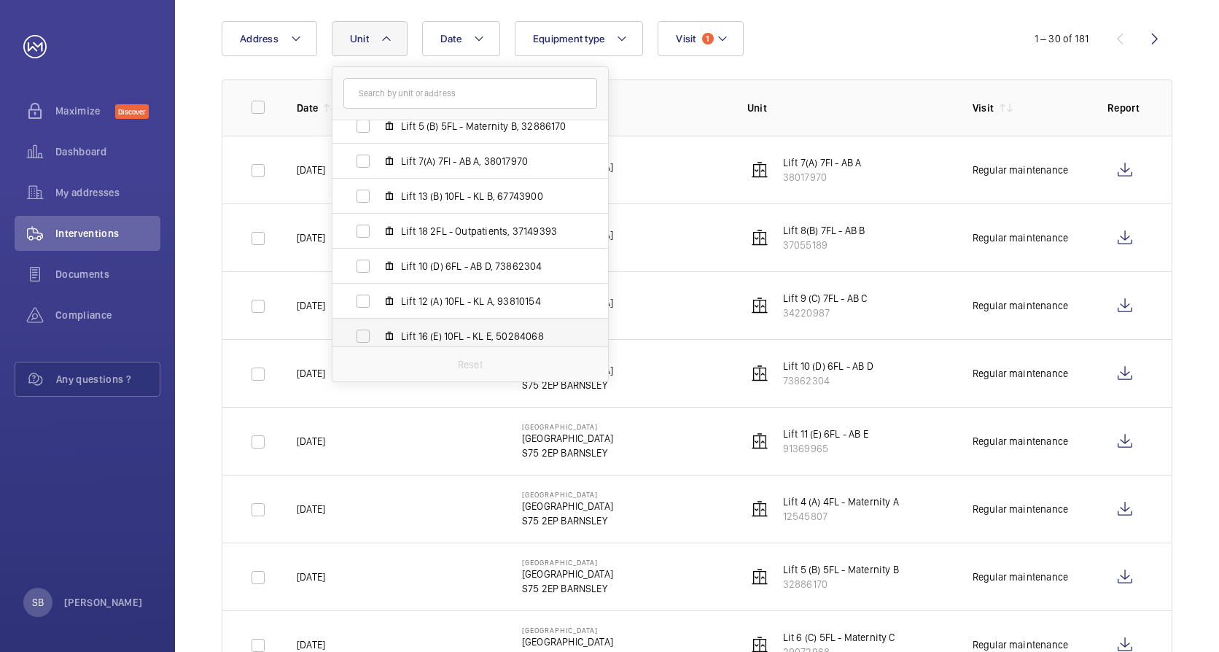
click at [359, 335] on label "Lift 16 (E) 10FL - KL E, 50284068" at bounding box center [458, 336] width 252 height 35
click at [359, 335] on input "Lift 16 (E) 10FL - KL E, 50284068" at bounding box center [362, 335] width 29 height 29
checkbox input "true"
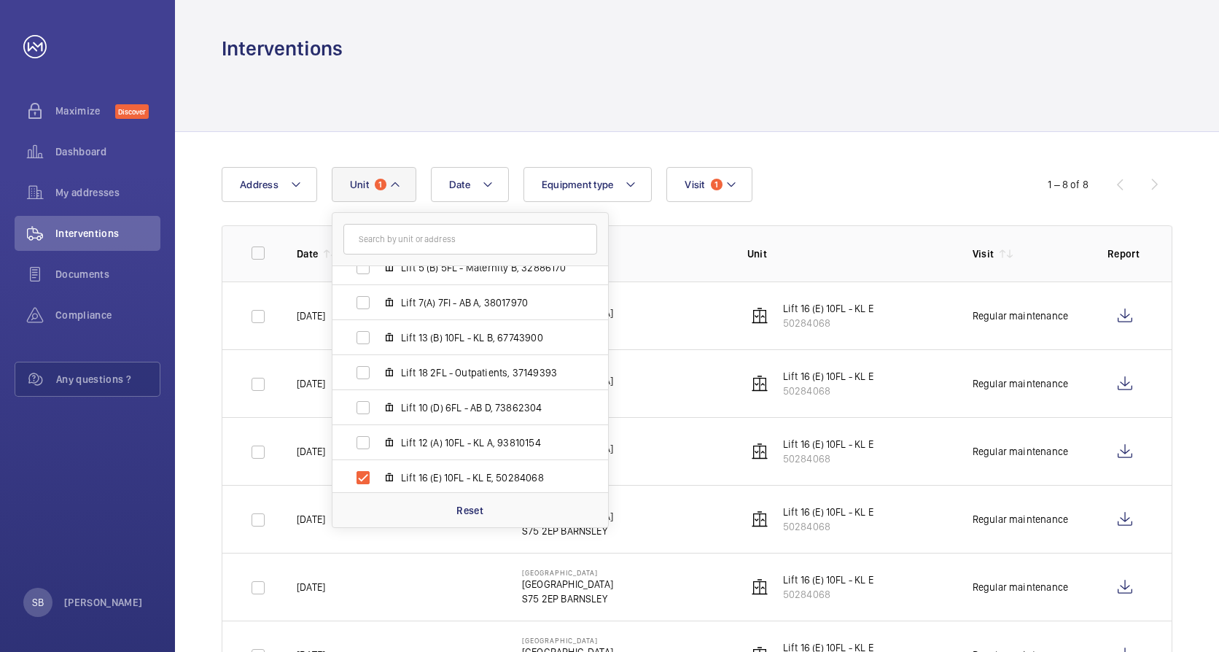
click at [835, 139] on div "Date Address Unit [GEOGRAPHIC_DATA] - [GEOGRAPHIC_DATA] BARNSLEY Lift 20 2FL - …" at bounding box center [697, 495] width 1044 height 727
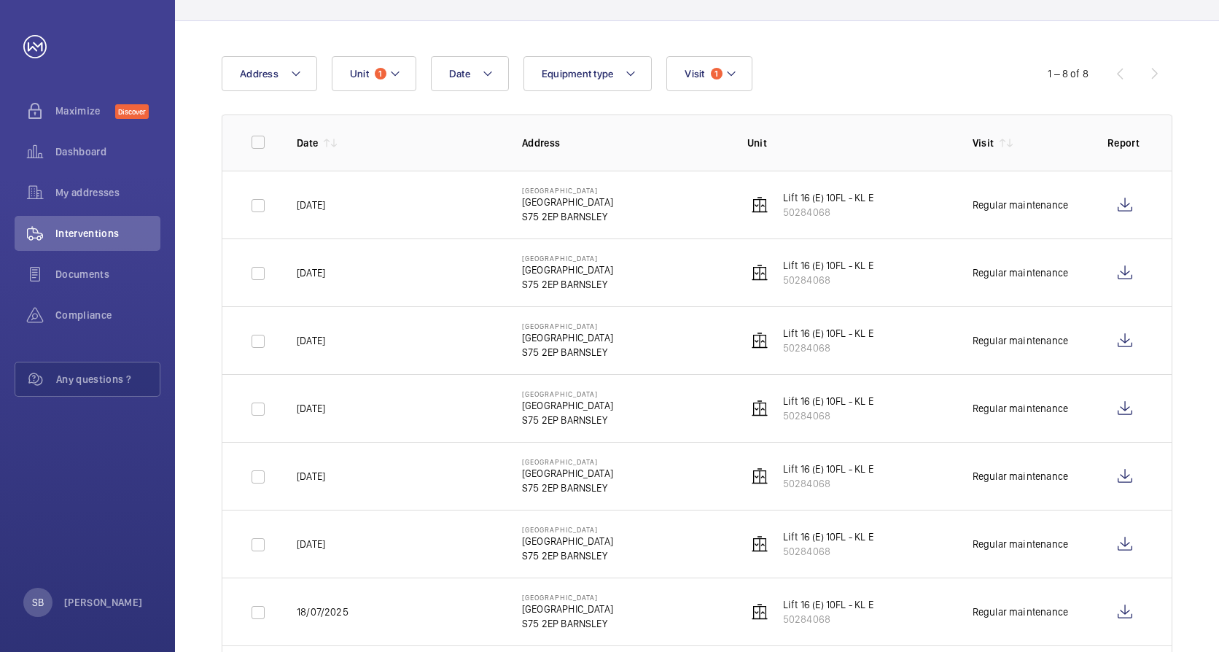
scroll to position [146, 0]
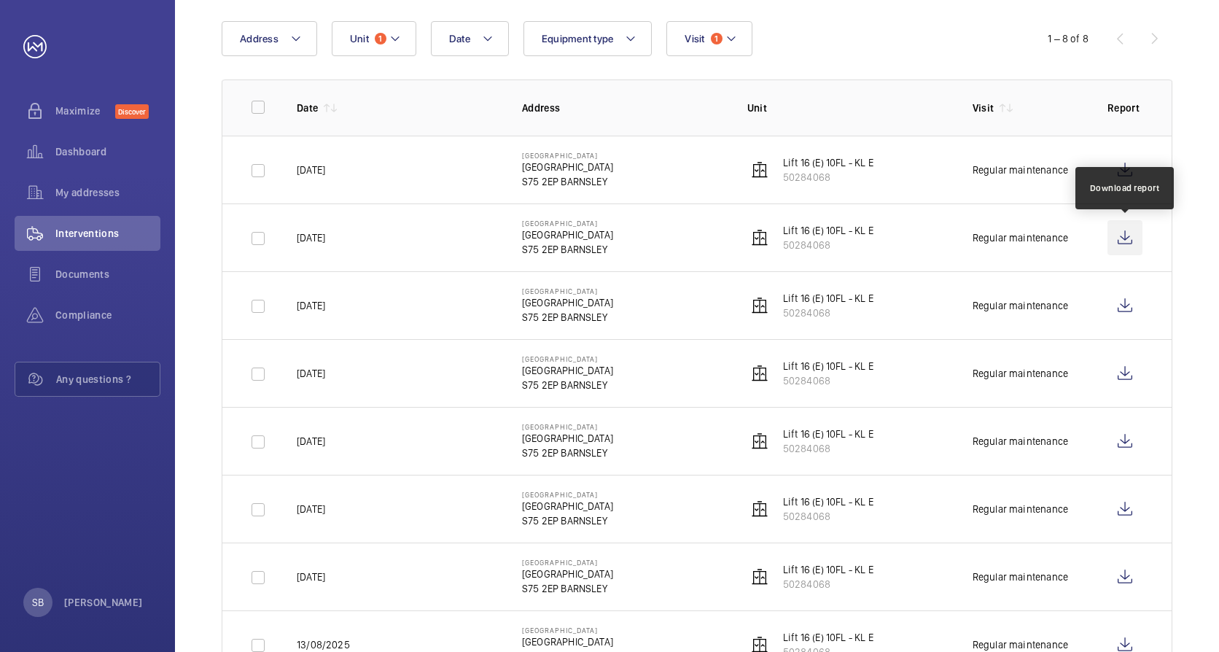
click at [1133, 241] on wm-front-icon-button at bounding box center [1124, 237] width 35 height 35
click at [1123, 303] on wm-front-icon-button at bounding box center [1124, 305] width 35 height 35
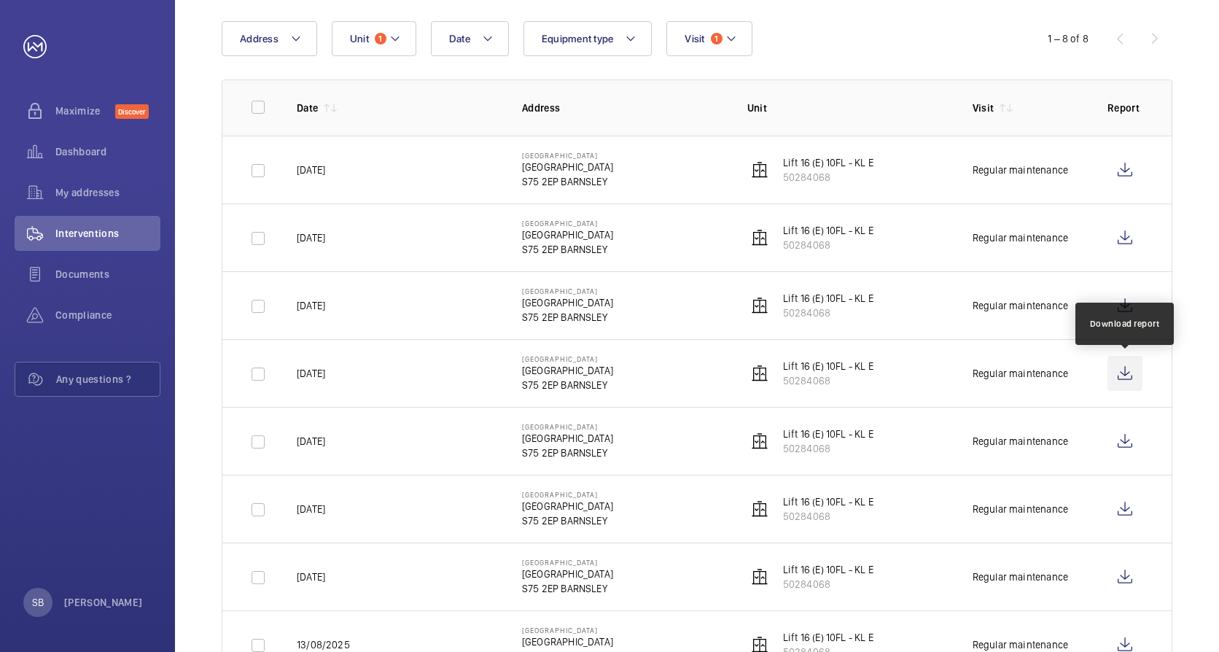
click at [1122, 370] on wm-front-icon-button at bounding box center [1124, 373] width 35 height 35
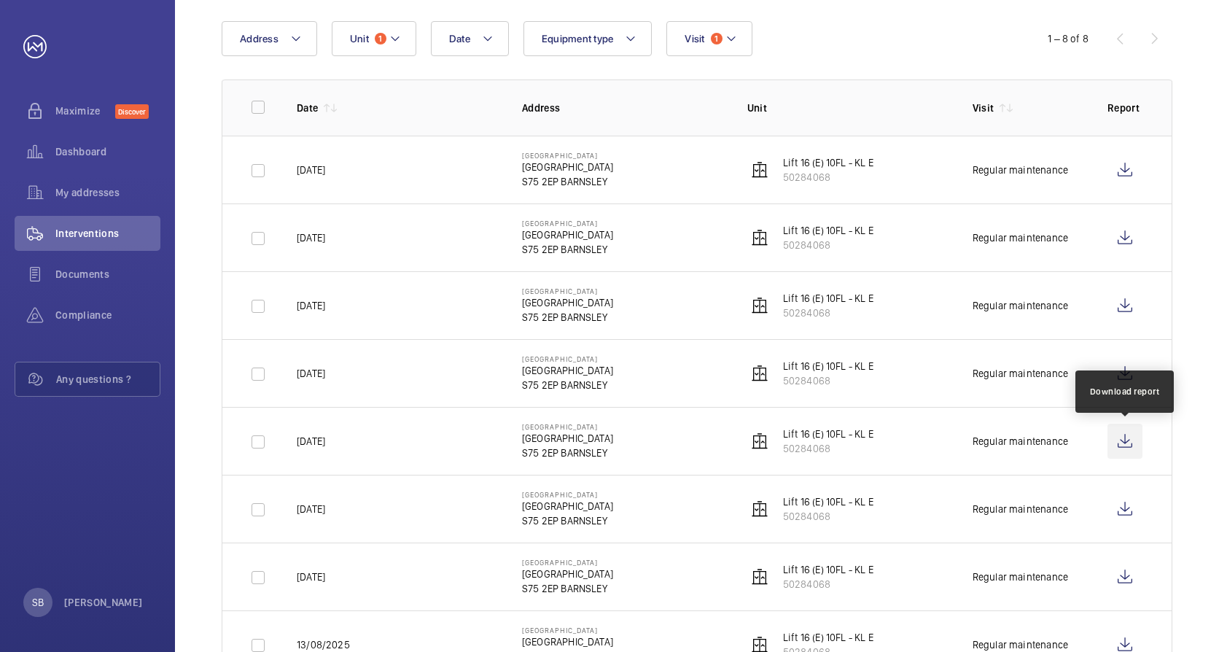
click at [1123, 440] on wm-front-icon-button at bounding box center [1124, 441] width 35 height 35
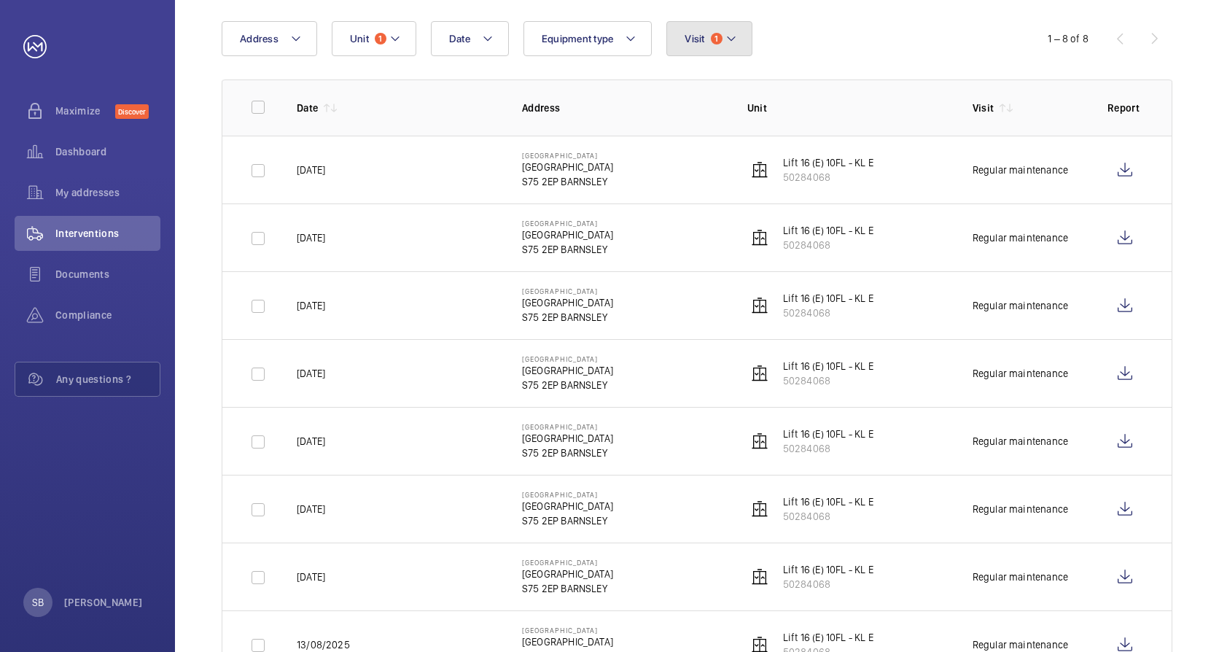
click at [706, 45] on button "Visit 1" at bounding box center [708, 38] width 85 height 35
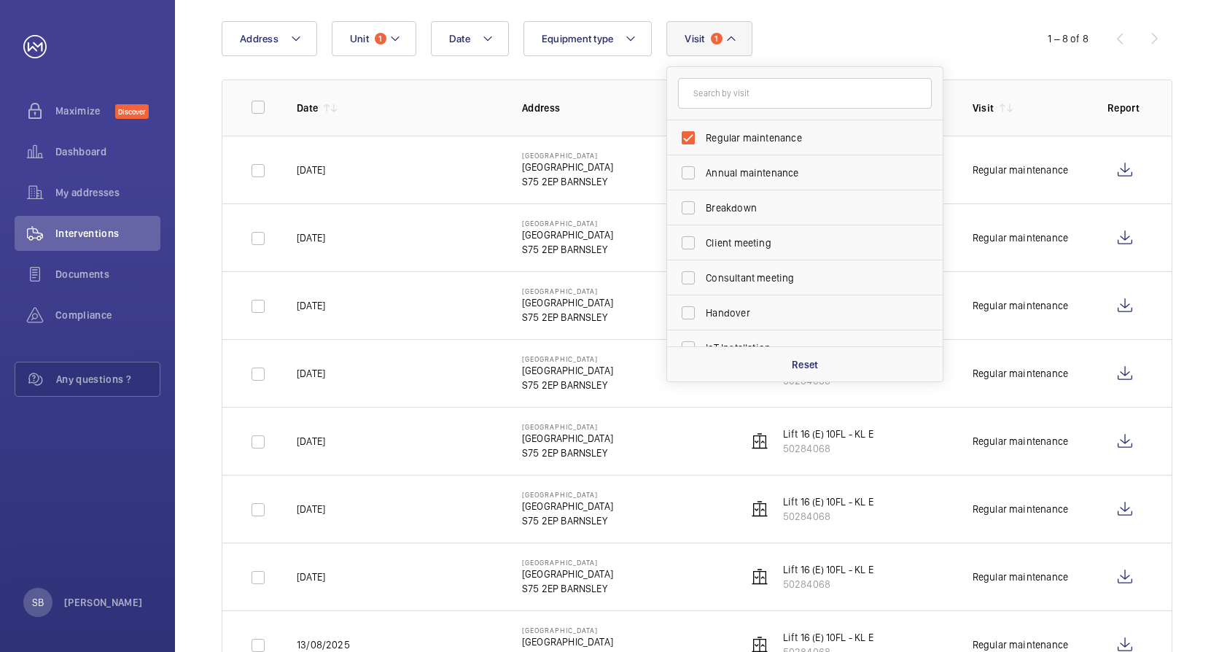
click at [719, 138] on span "Regular maintenance" at bounding box center [806, 137] width 200 height 15
click at [703, 138] on input "Regular maintenance" at bounding box center [688, 137] width 29 height 29
checkbox input "false"
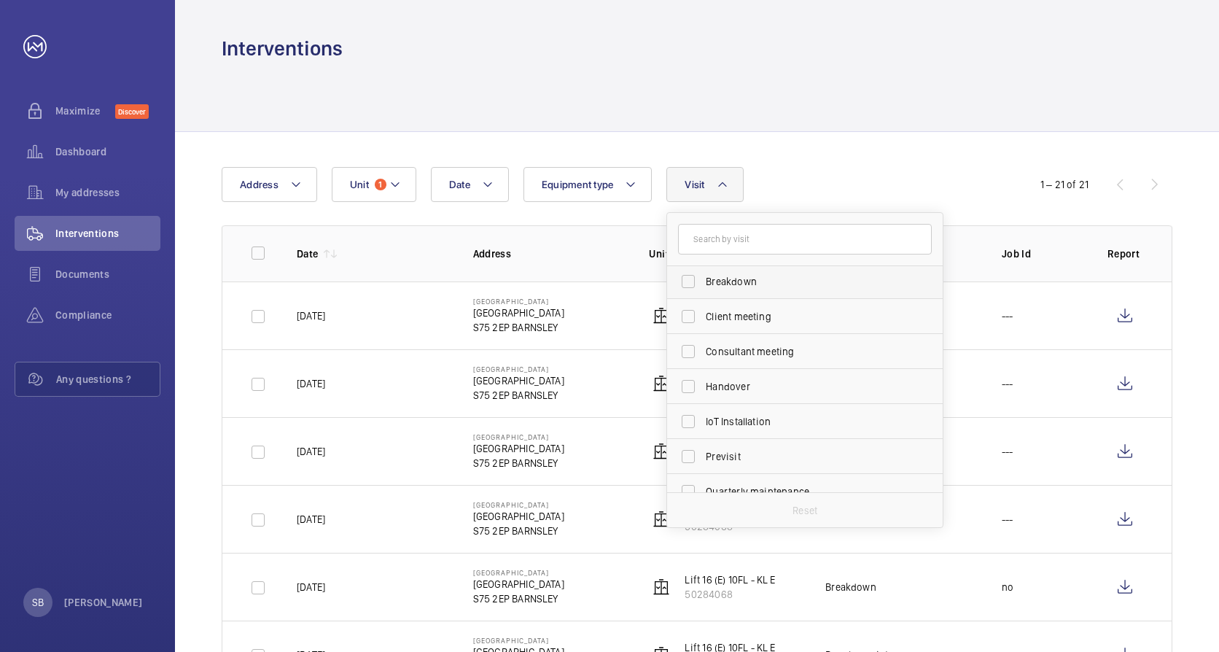
scroll to position [73, 0]
click at [692, 284] on label "Breakdown" at bounding box center [794, 280] width 254 height 35
click at [692, 284] on input "Breakdown" at bounding box center [688, 280] width 29 height 29
checkbox input "true"
click at [602, 83] on div at bounding box center [697, 96] width 951 height 69
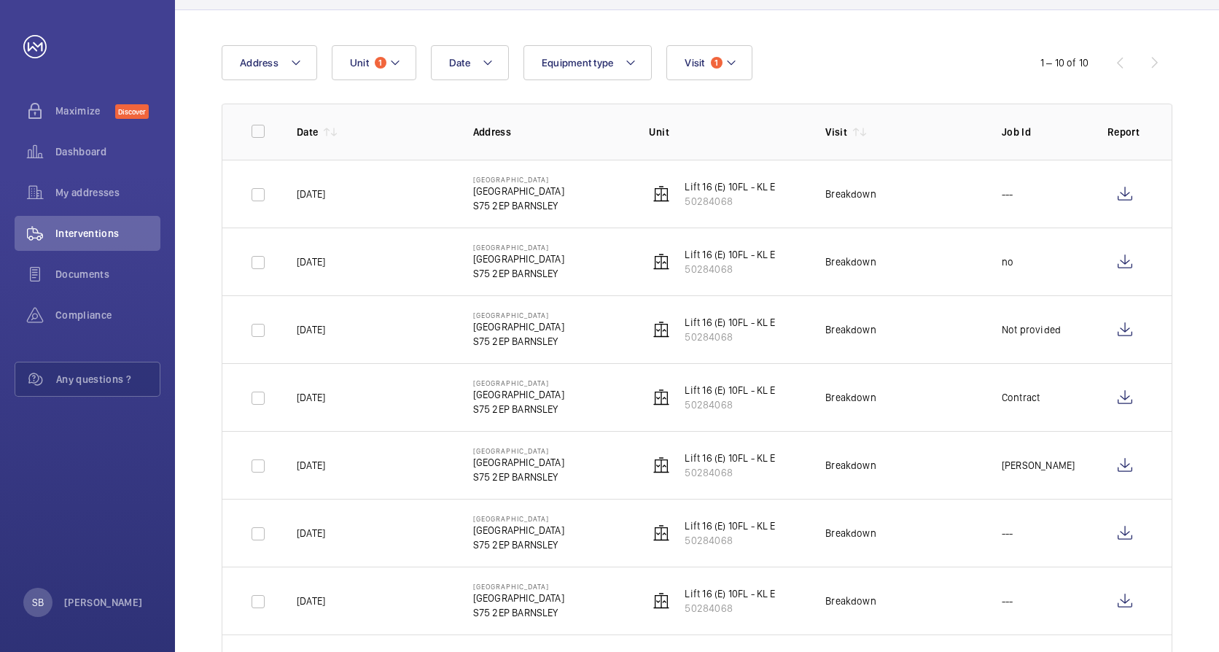
scroll to position [146, 0]
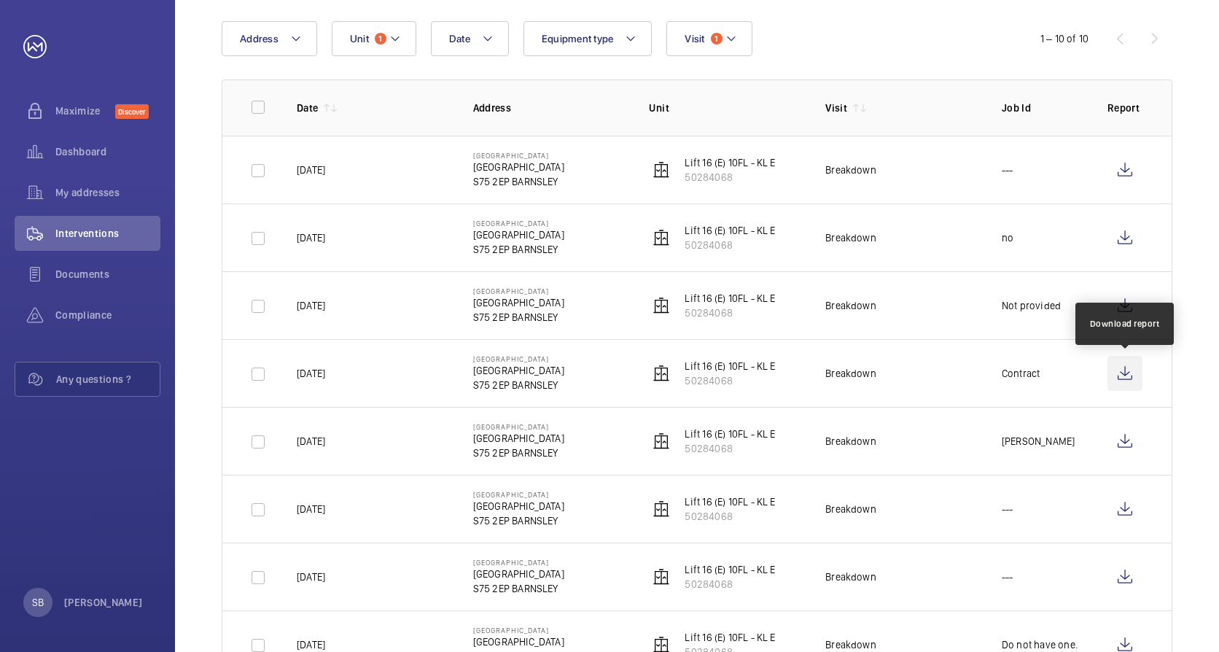
click at [1125, 364] on wm-front-icon-button at bounding box center [1124, 373] width 35 height 35
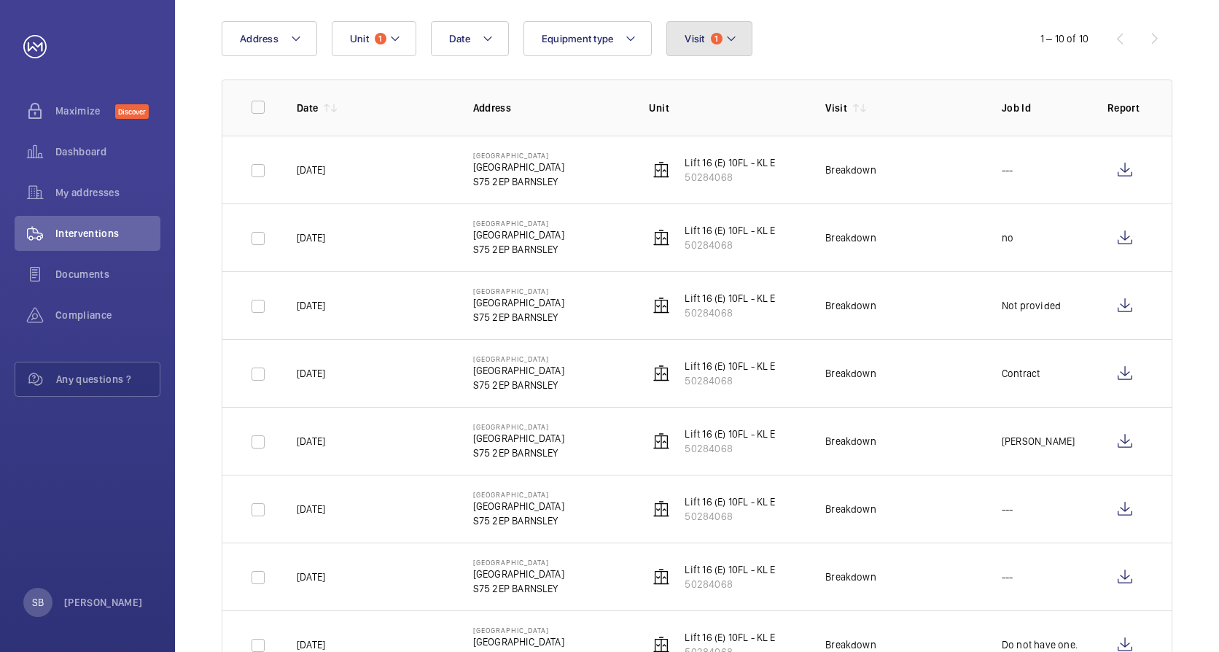
click at [700, 45] on button "Visit 1" at bounding box center [708, 38] width 85 height 35
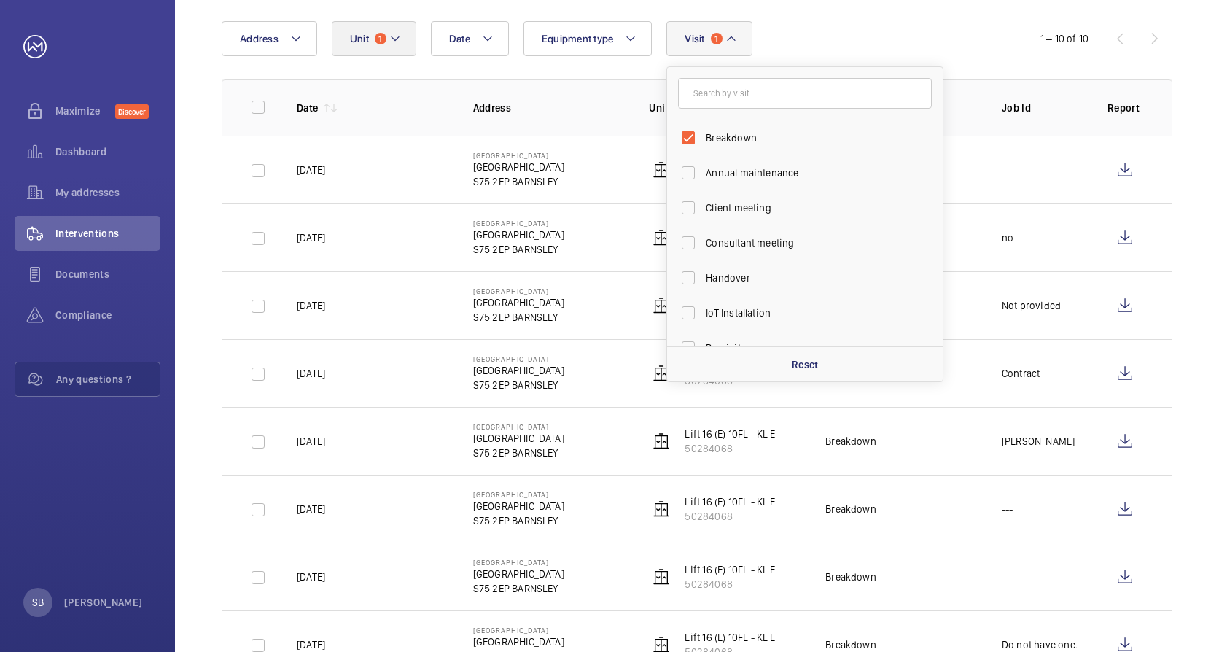
click at [726, 38] on mat-icon at bounding box center [731, 38] width 12 height 17
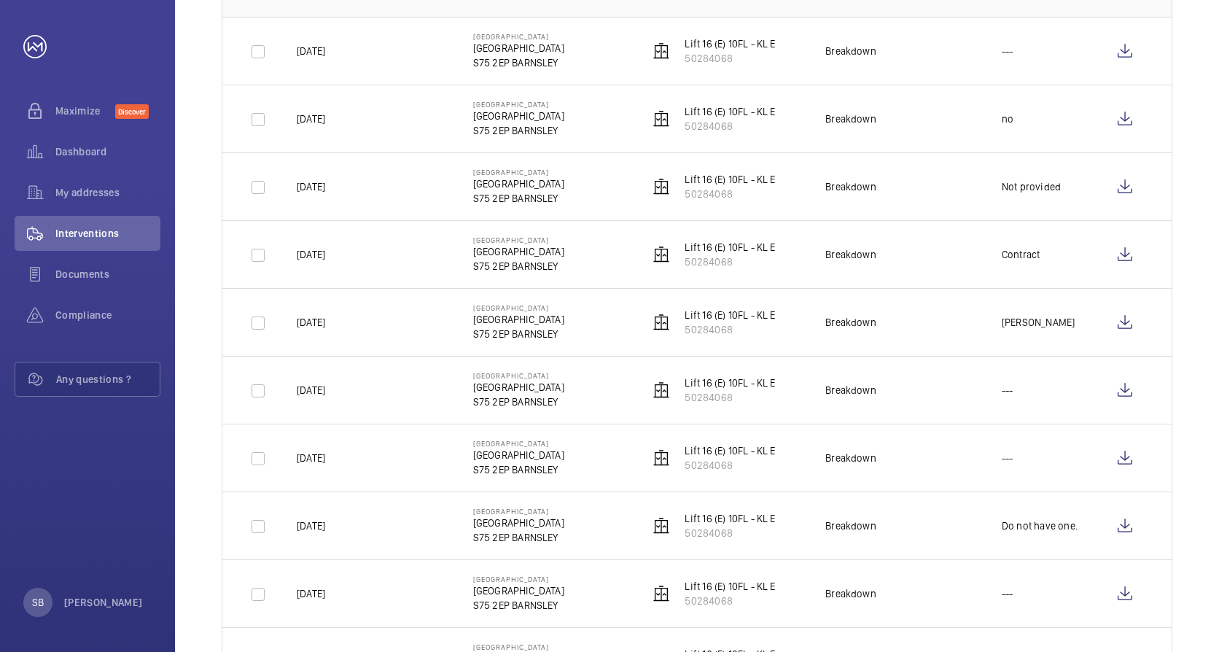
scroll to position [219, 0]
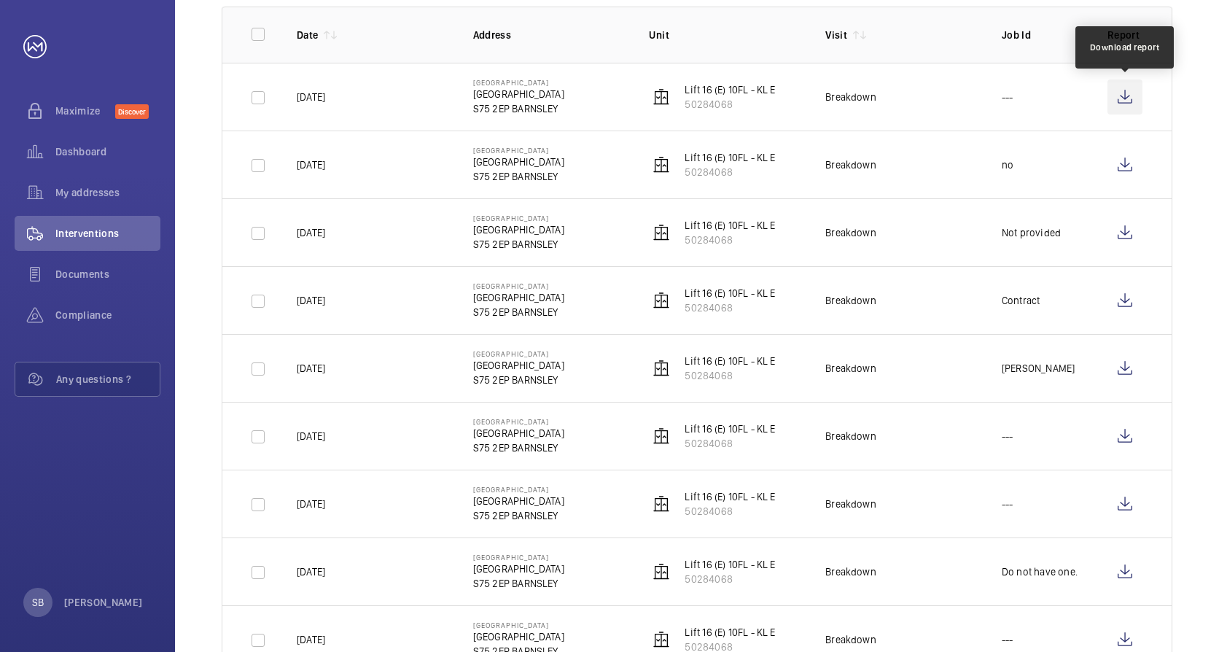
click at [1123, 98] on wm-front-icon-button at bounding box center [1124, 96] width 35 height 35
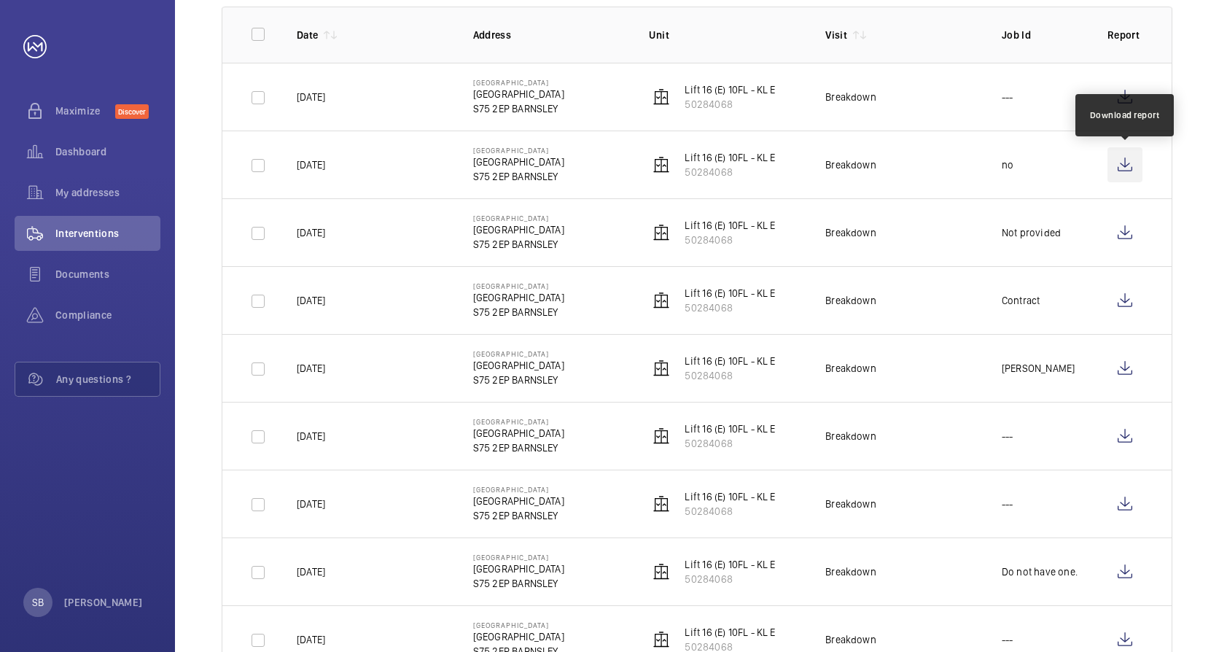
click at [1129, 165] on wm-front-icon-button at bounding box center [1124, 164] width 35 height 35
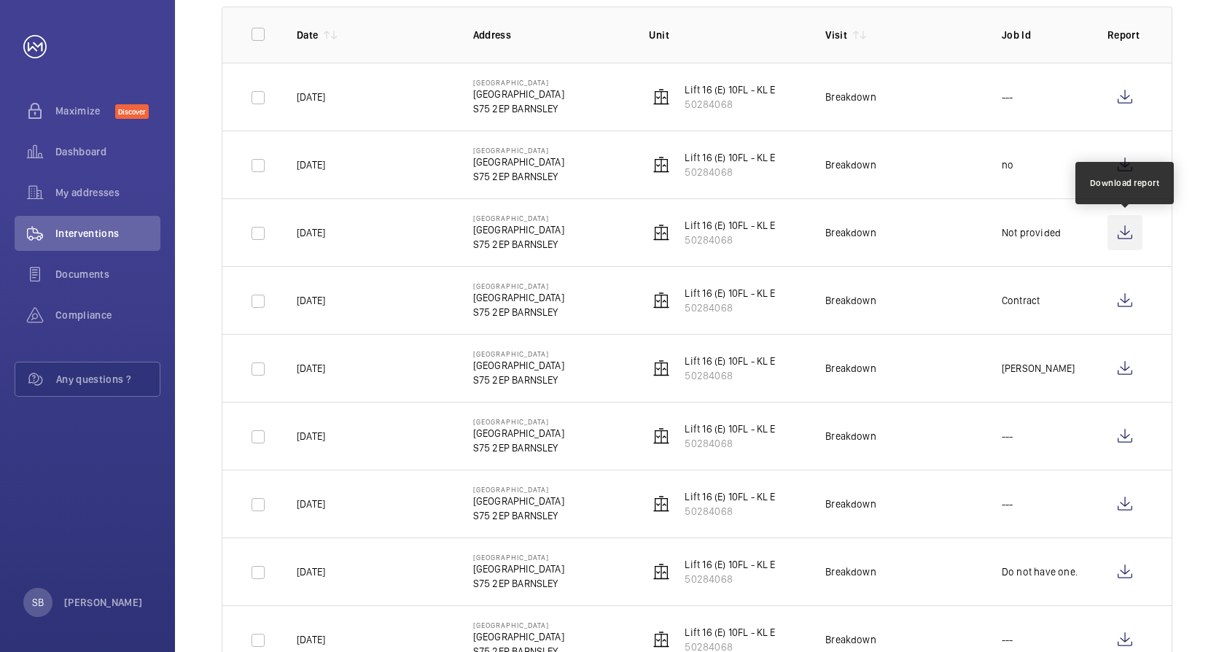
click at [1119, 234] on wm-front-icon-button at bounding box center [1124, 232] width 35 height 35
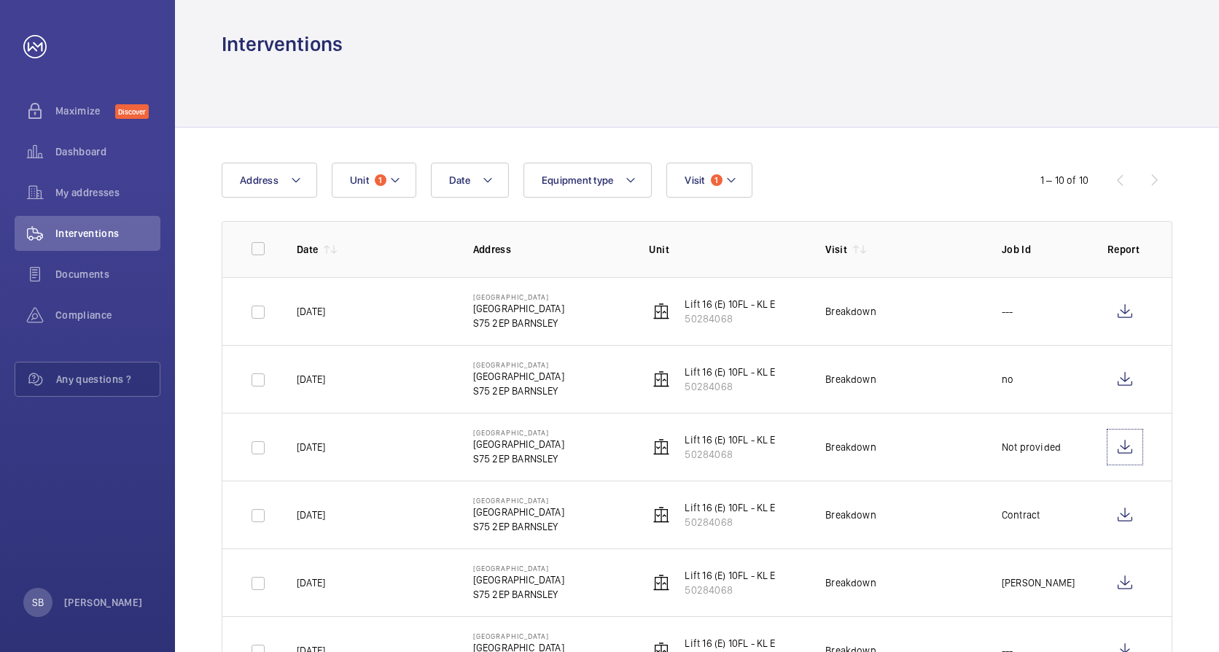
scroll to position [0, 0]
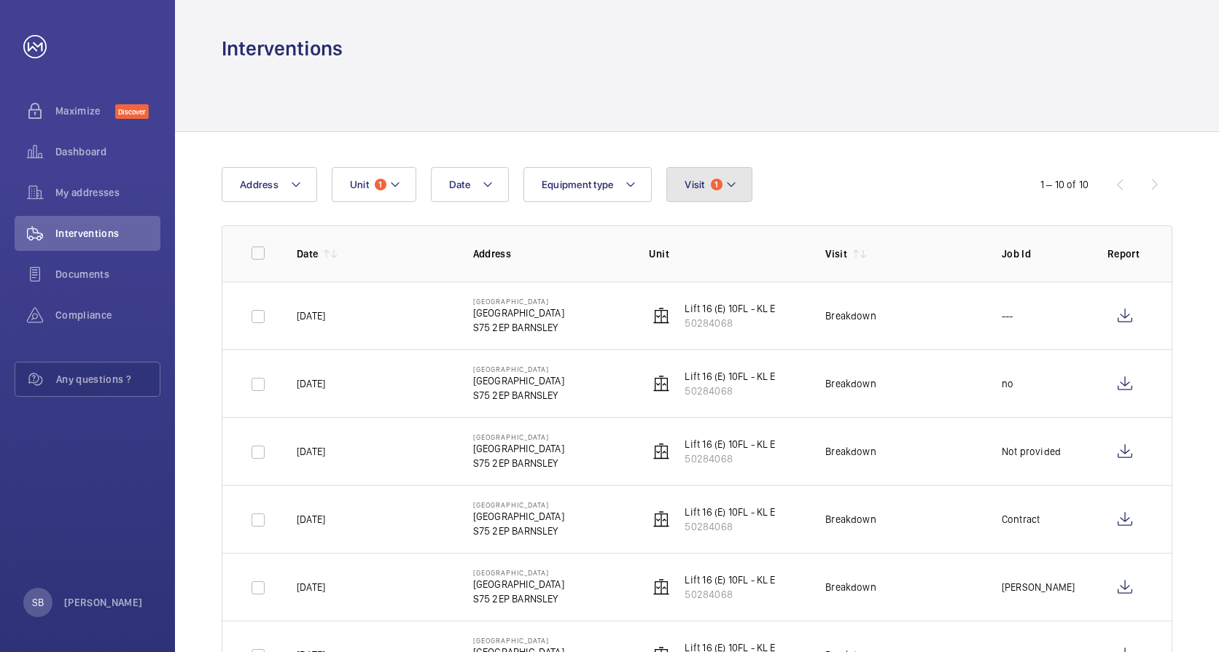
click at [735, 186] on mat-icon at bounding box center [731, 184] width 12 height 17
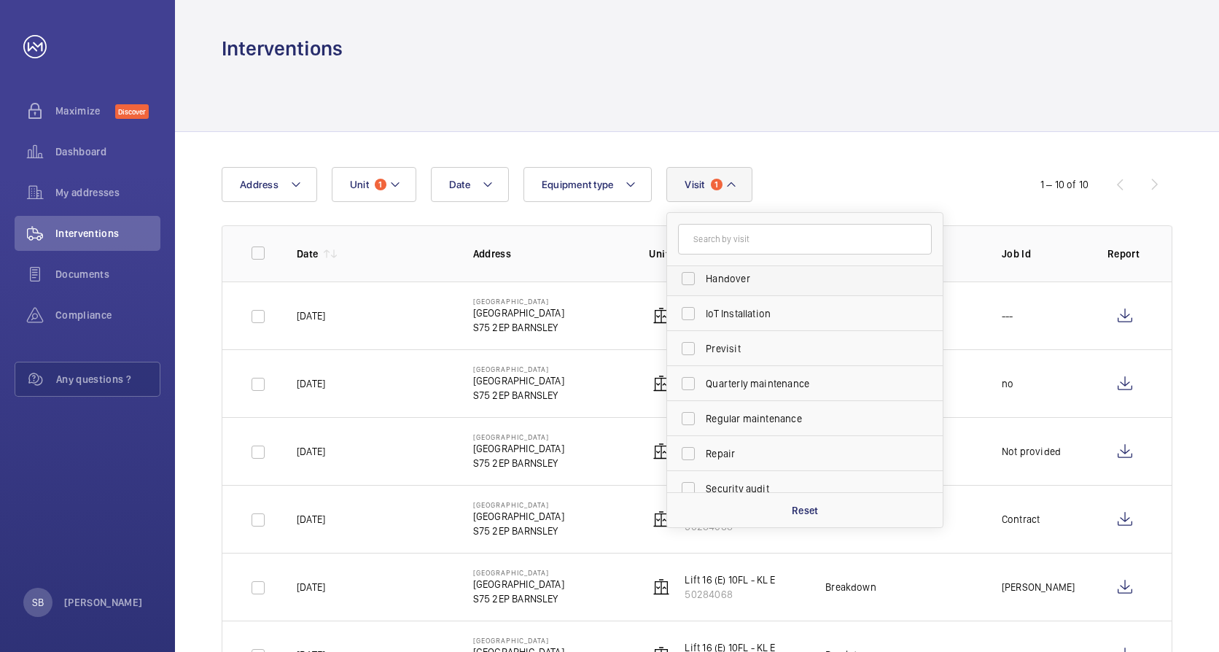
scroll to position [73, 0]
click at [872, 187] on div "Date Address Unit 1 Equipment type Visit 1 Breakdown Annual maintenance Client …" at bounding box center [610, 184] width 776 height 35
